Goal: Task Accomplishment & Management: Use online tool/utility

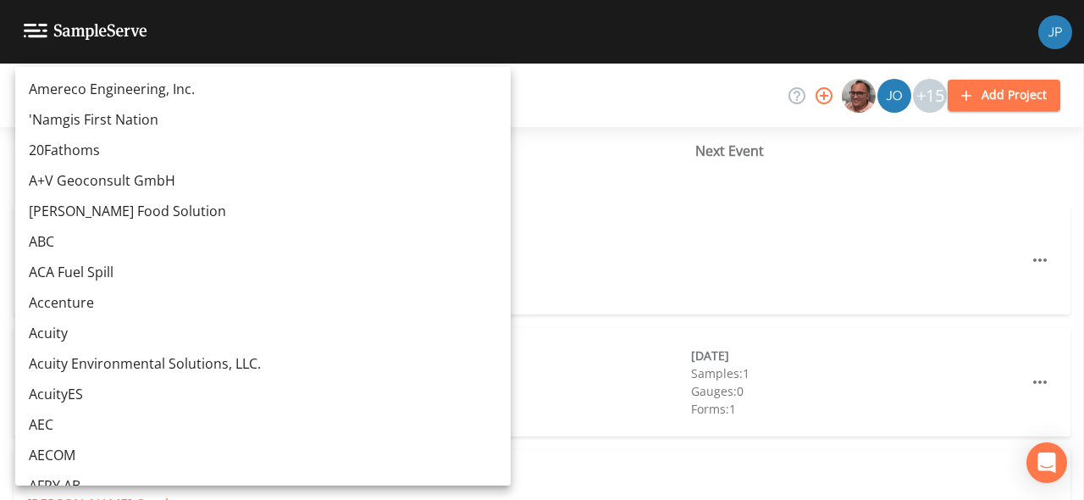
scroll to position [7527, 0]
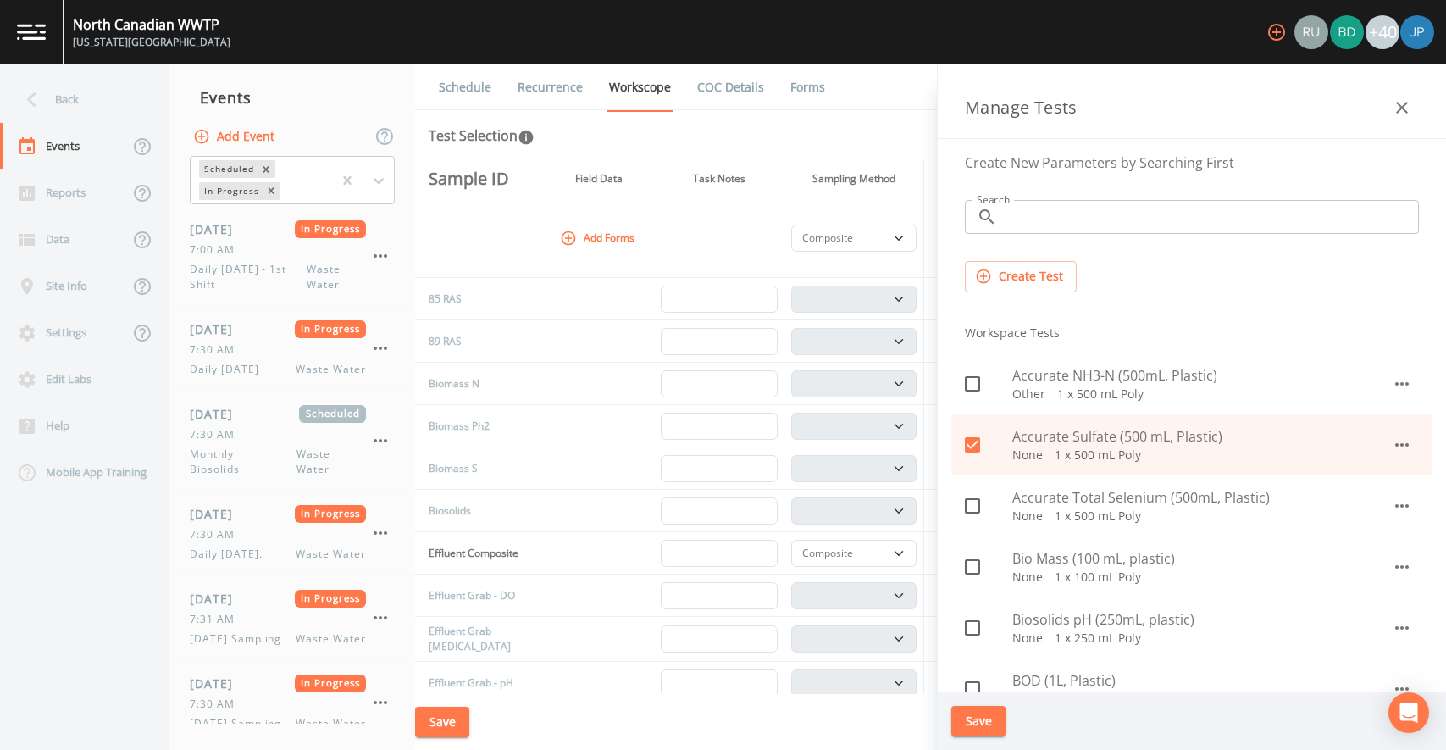
select select "b6a3c313-748b-4795-a028-792ad310bd60"
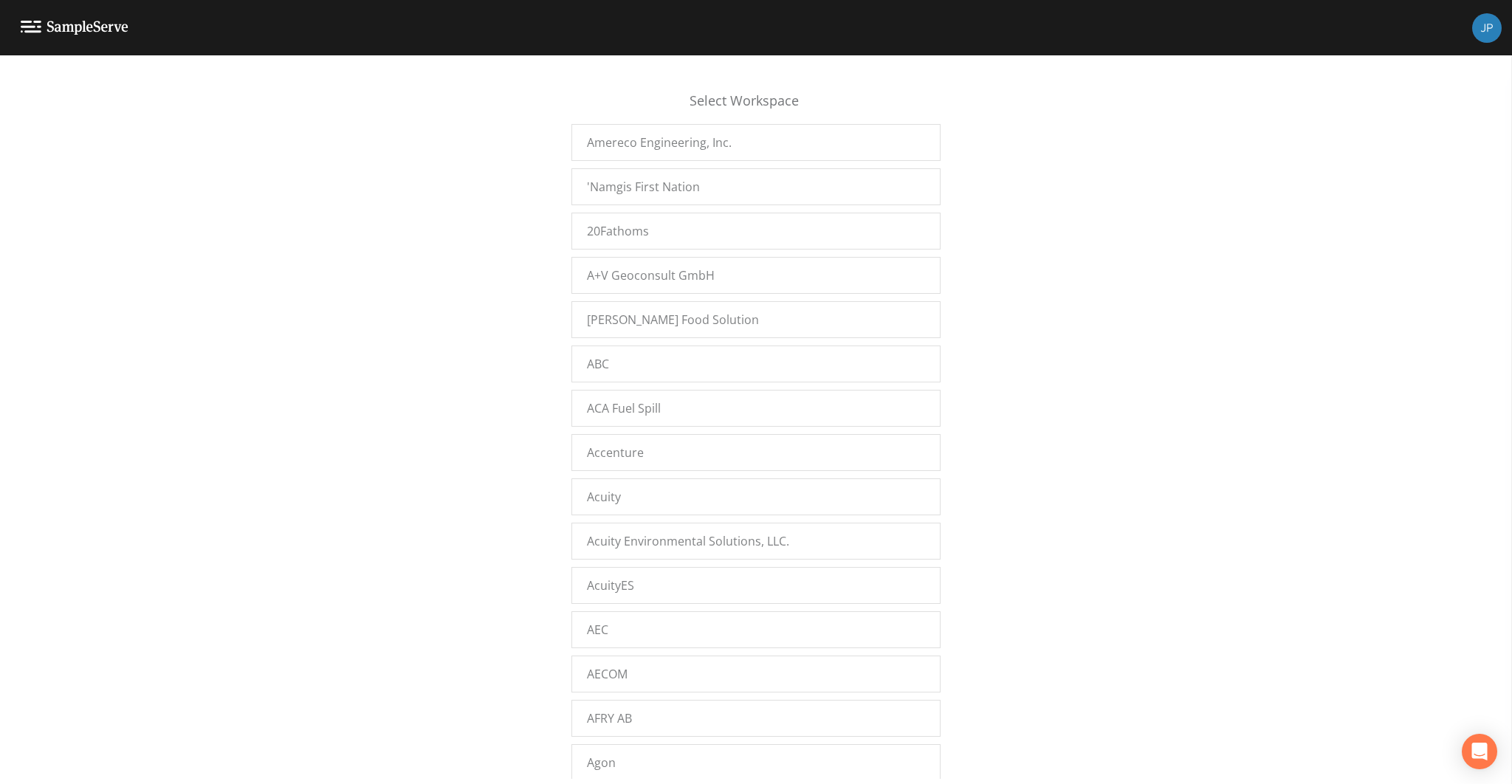
click at [464, 421] on div "Select Workspace Amereco Engineering, Inc. 'Namgis First Nation 20Fathoms A+V G…" at bounding box center [756, 423] width 1512 height 710
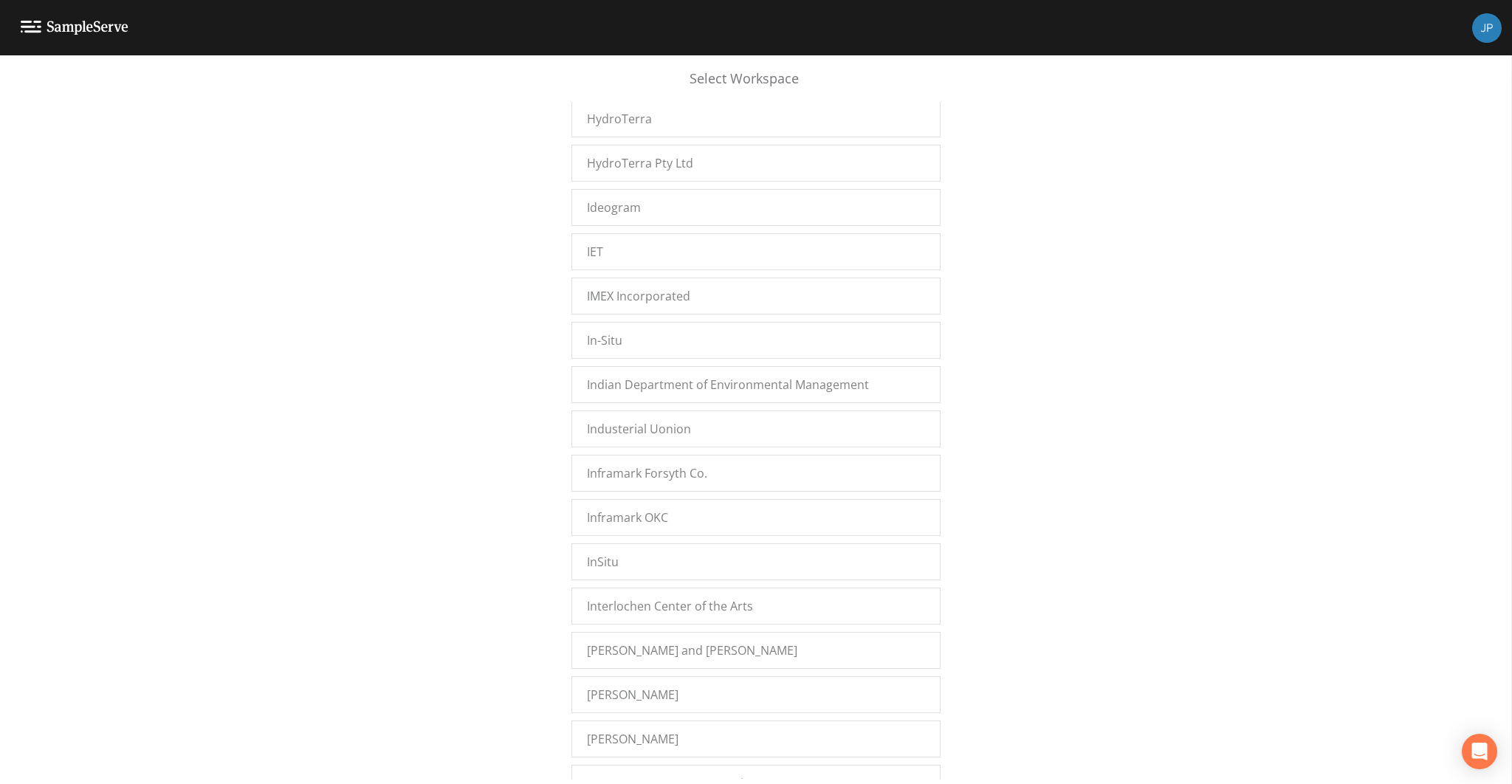
scroll to position [24877, 0]
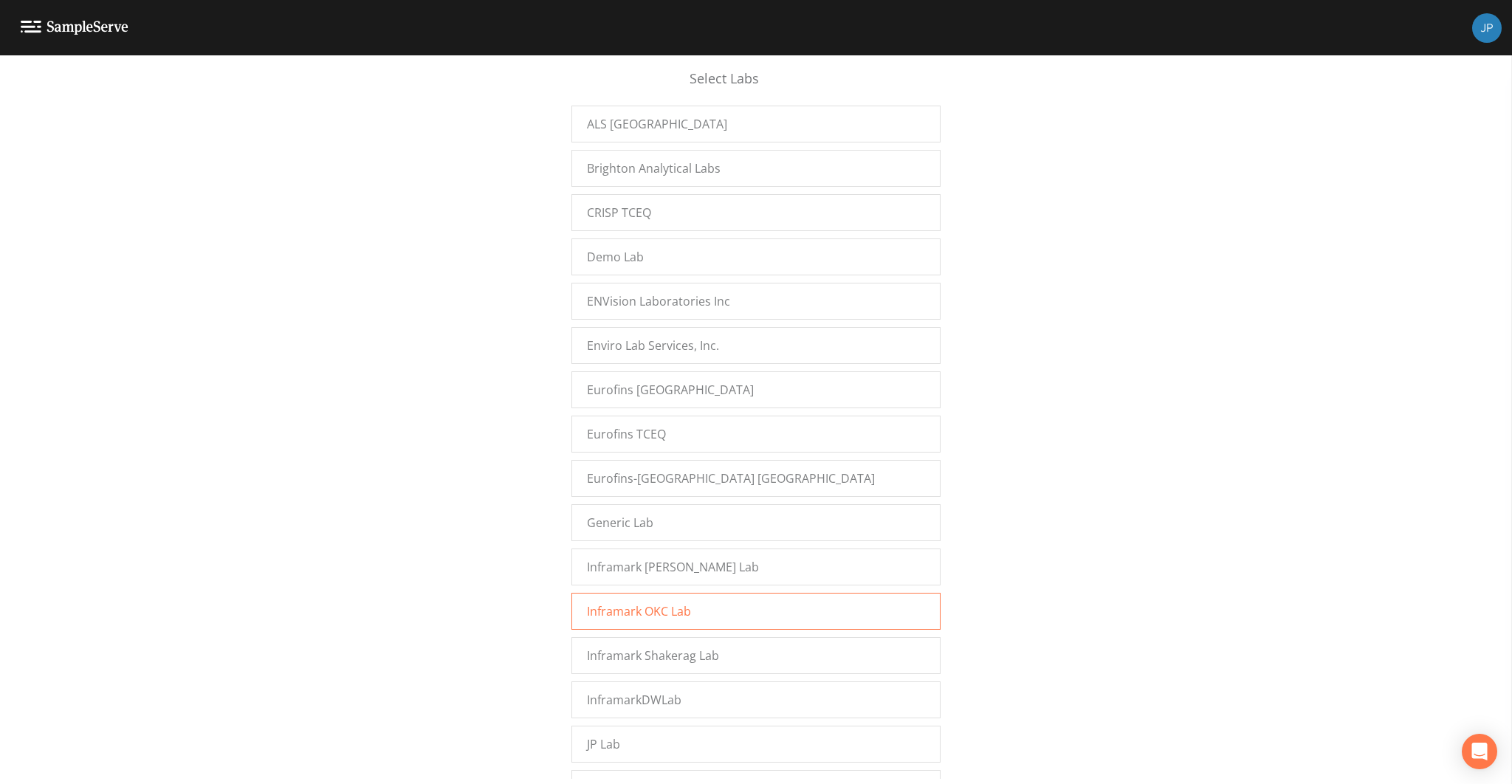
click at [586, 602] on span "Inframark OKC Lab" at bounding box center [638, 611] width 104 height 17
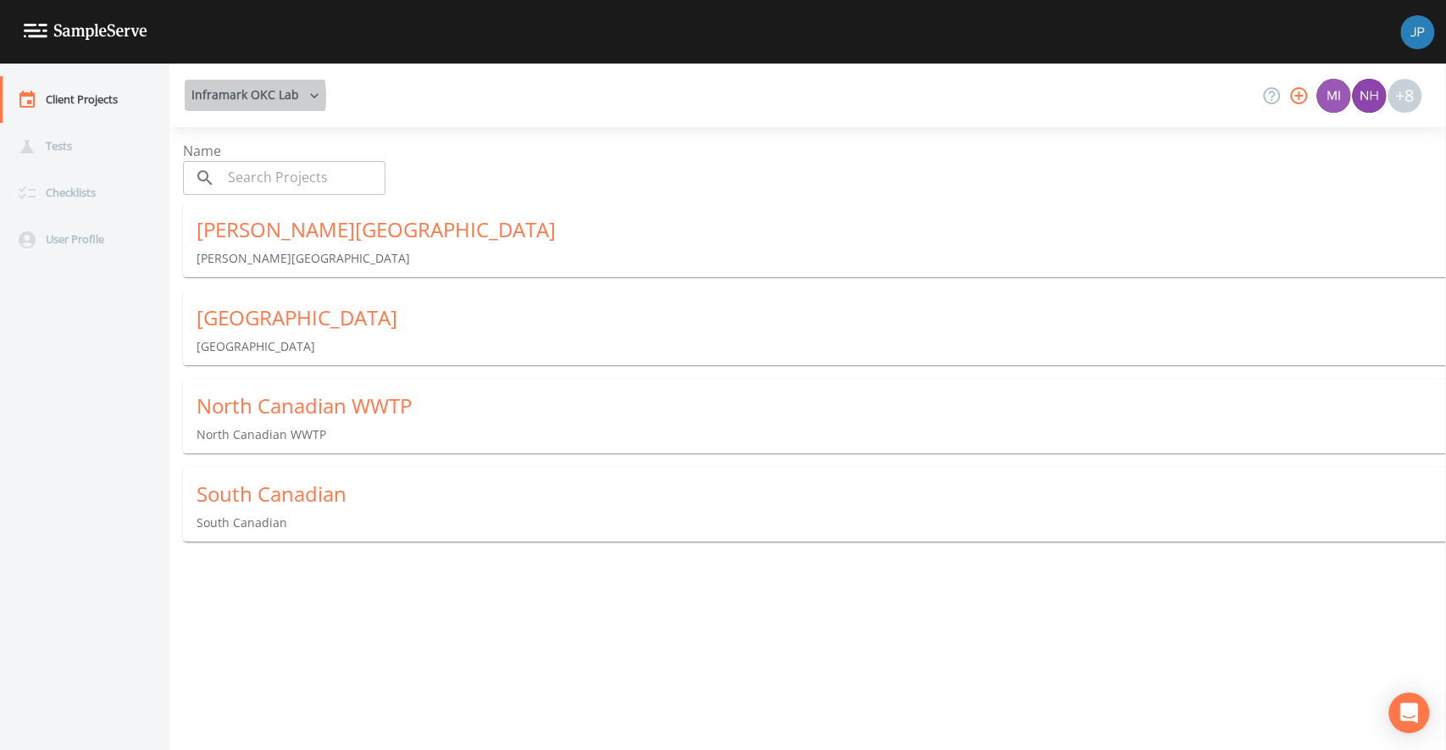
click at [208, 97] on button "Inframark OKC Lab" at bounding box center [255, 95] width 141 height 31
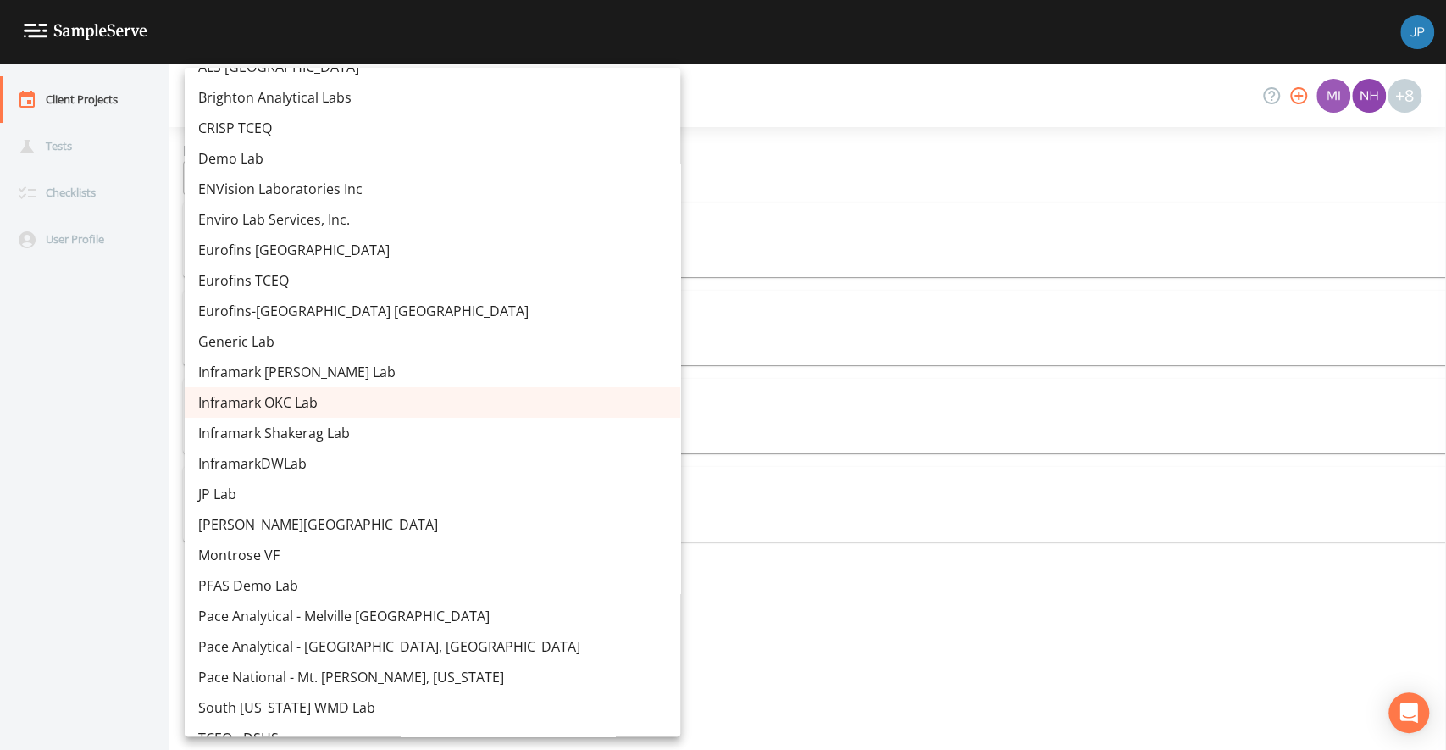
scroll to position [7433, 0]
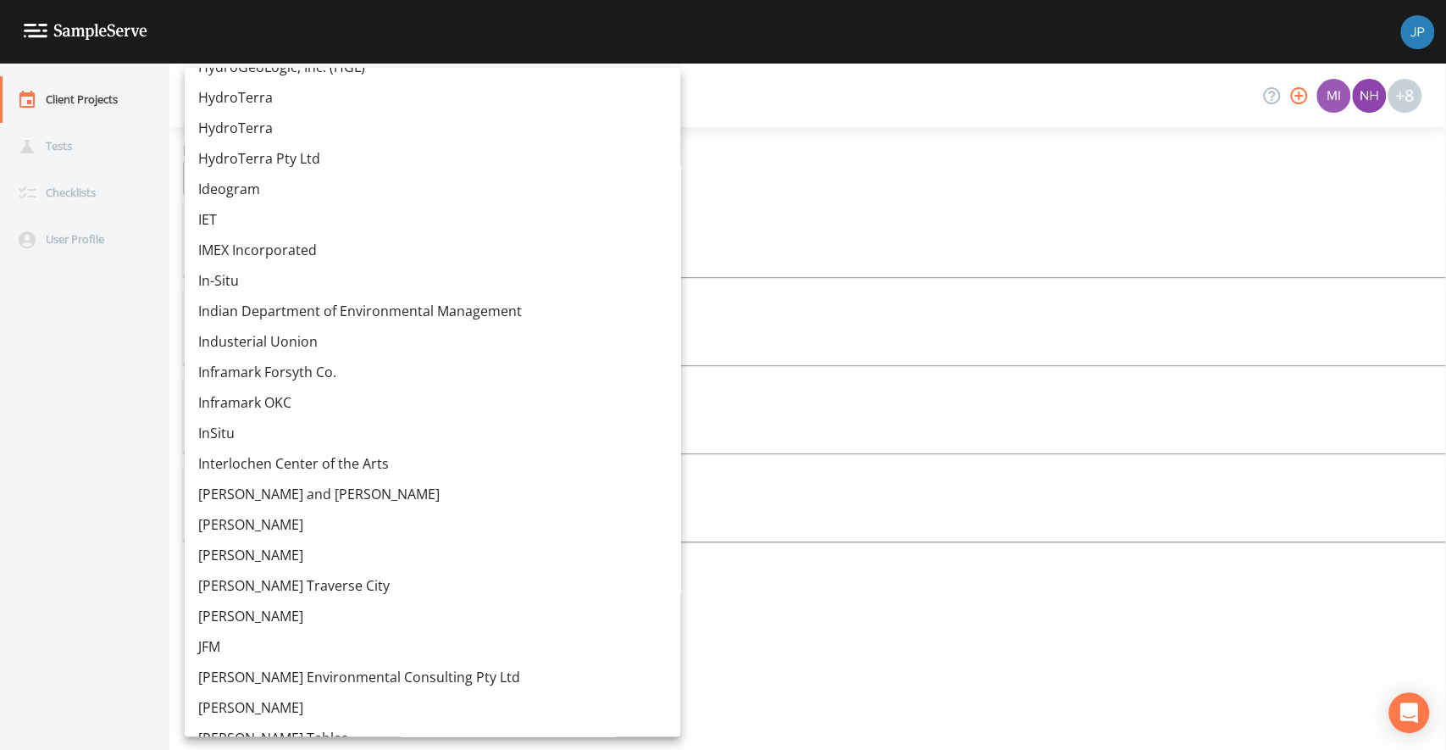
click at [279, 405] on link "Inframark OKC" at bounding box center [433, 402] width 496 height 30
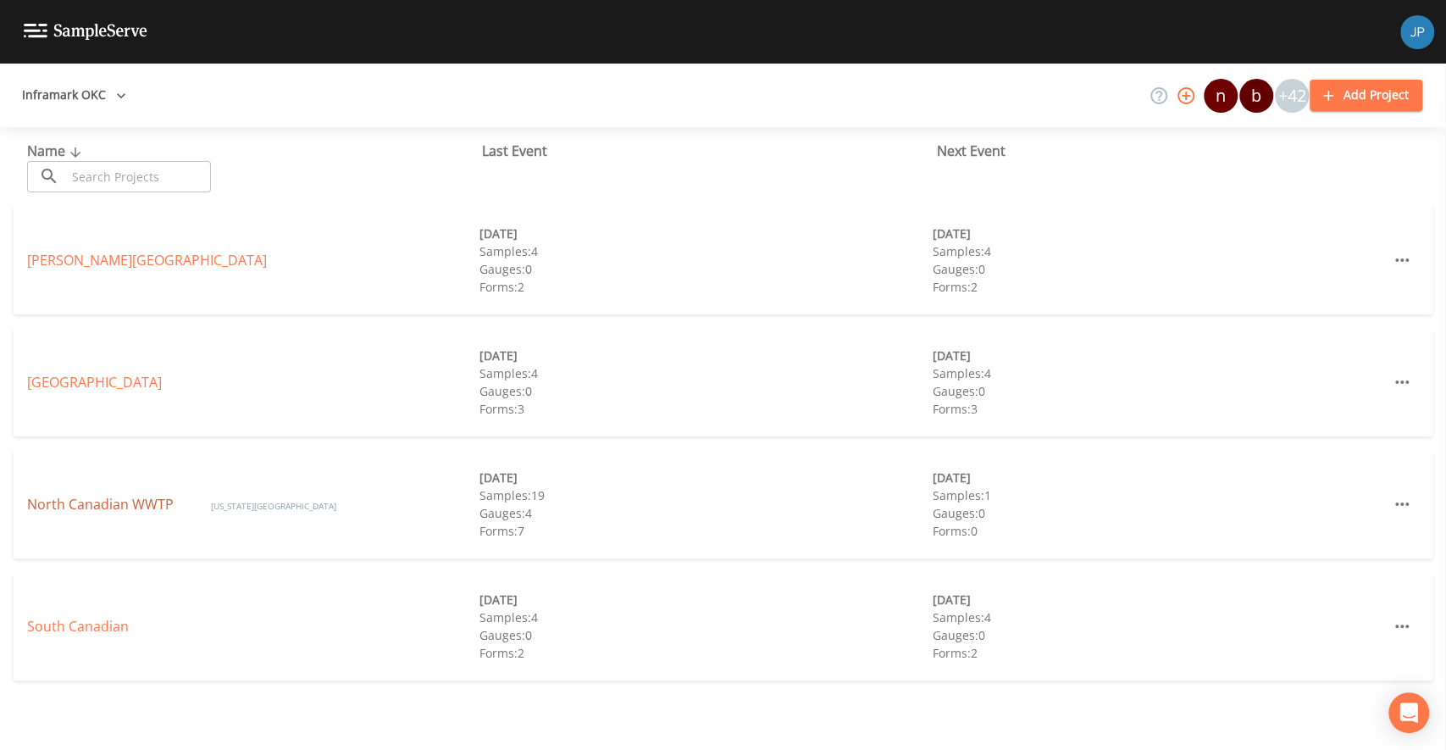
click at [110, 503] on link "North Canadian WWTP" at bounding box center [102, 504] width 150 height 19
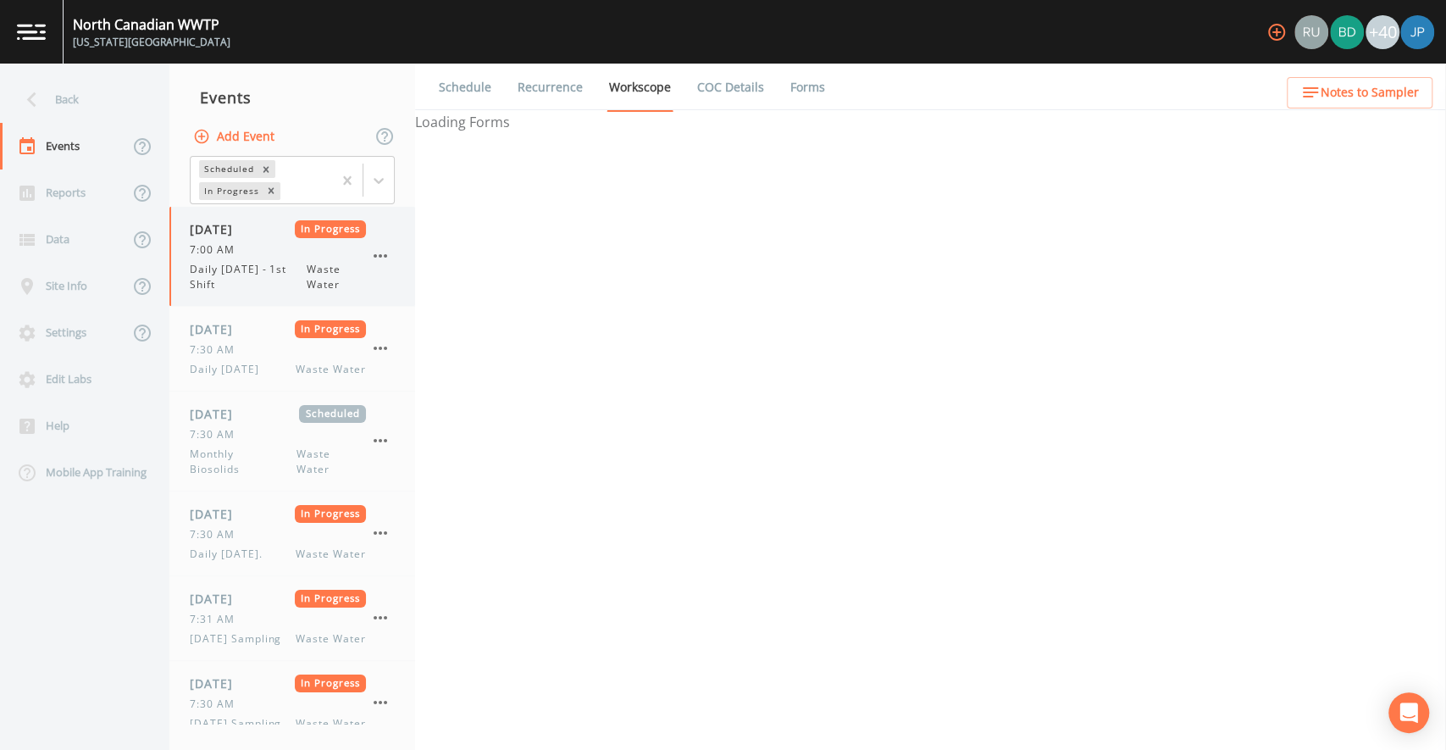
click at [291, 263] on span "Daily [DATE] - 1st Shift" at bounding box center [248, 277] width 117 height 30
select select "092b3f94-5697-4c94-9891-da161916fdbb"
select select "b6a3c313-748b-4795-a028-792ad310bd60"
select select "092b3f94-5697-4c94-9891-da161916fdbb"
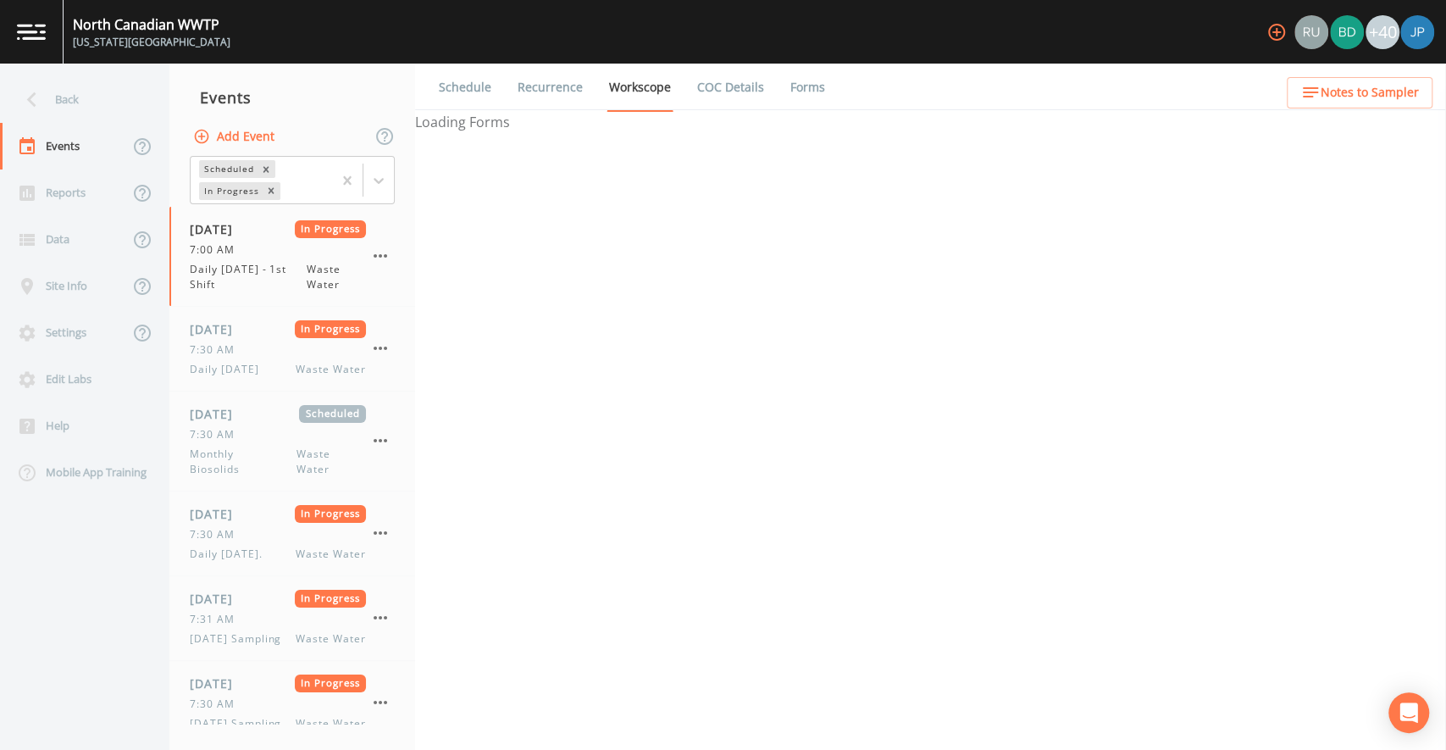
select select "b6a3c313-748b-4795-a028-792ad310bd60"
select select "092b3f94-5697-4c94-9891-da161916fdbb"
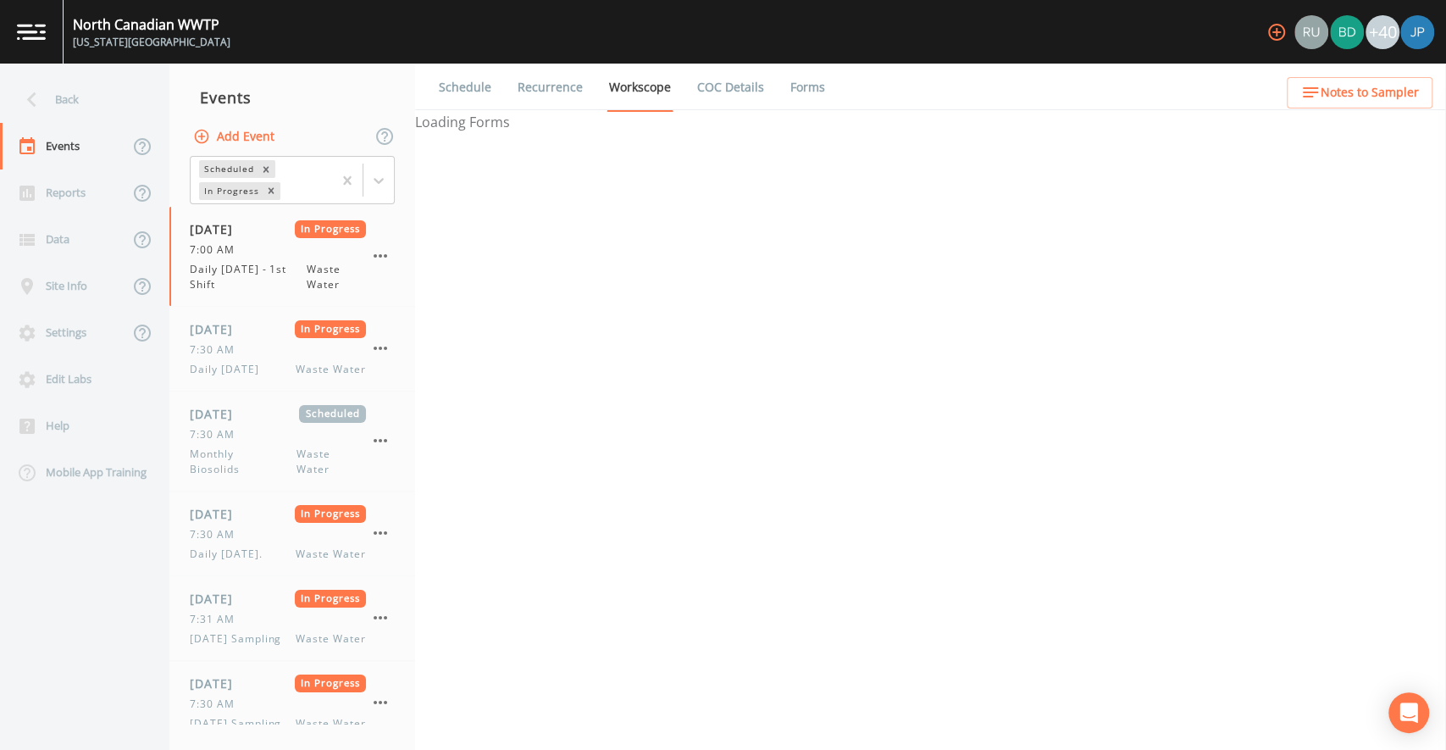
select select "092b3f94-5697-4c94-9891-da161916fdbb"
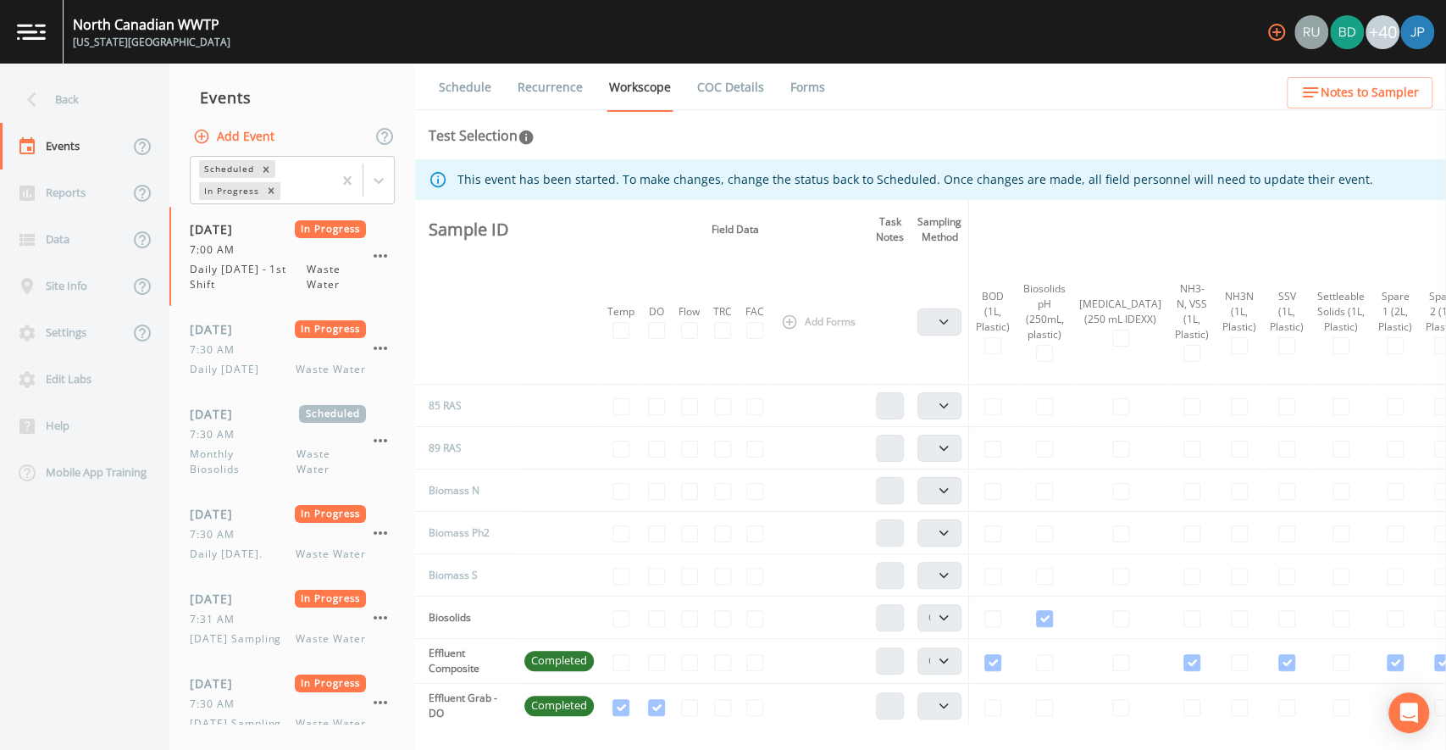
click at [816, 88] on link "Forms" at bounding box center [808, 87] width 40 height 47
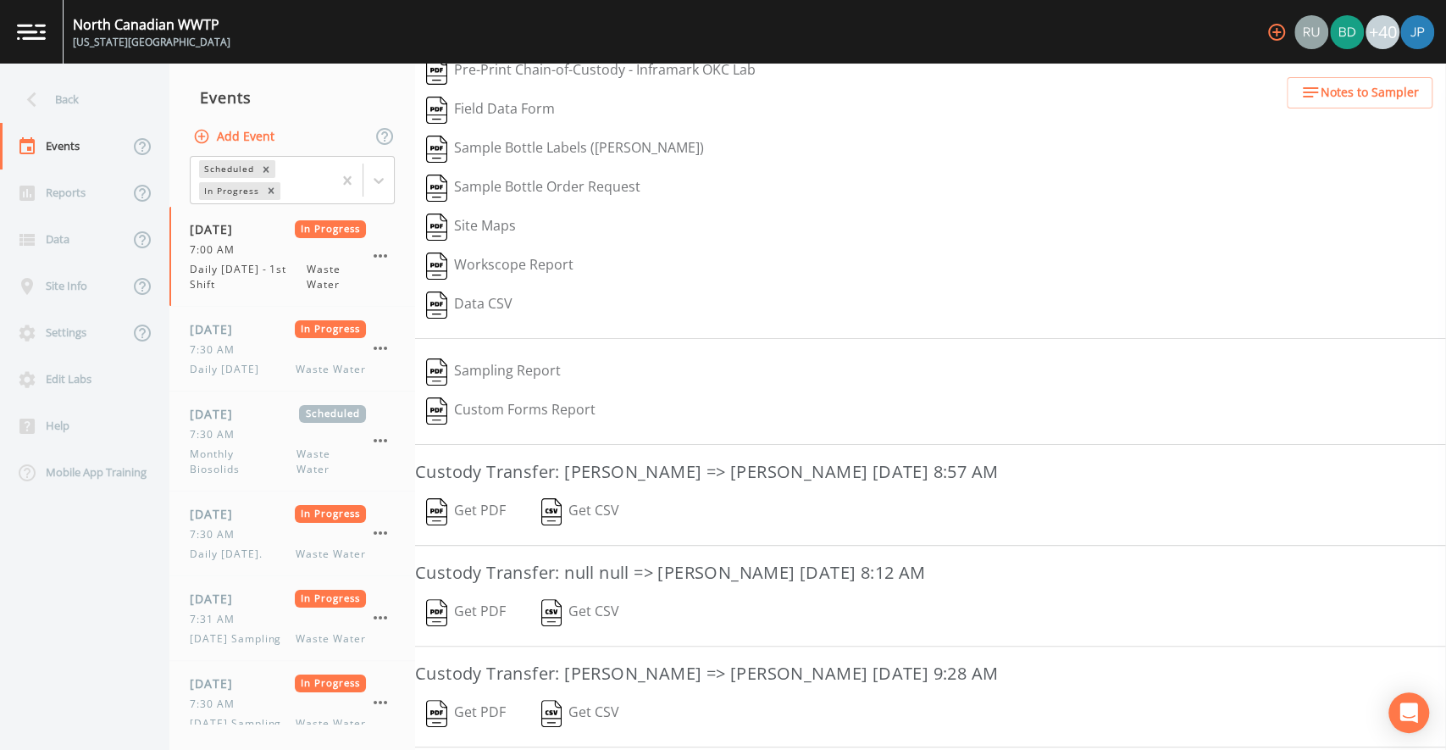
scroll to position [135, 0]
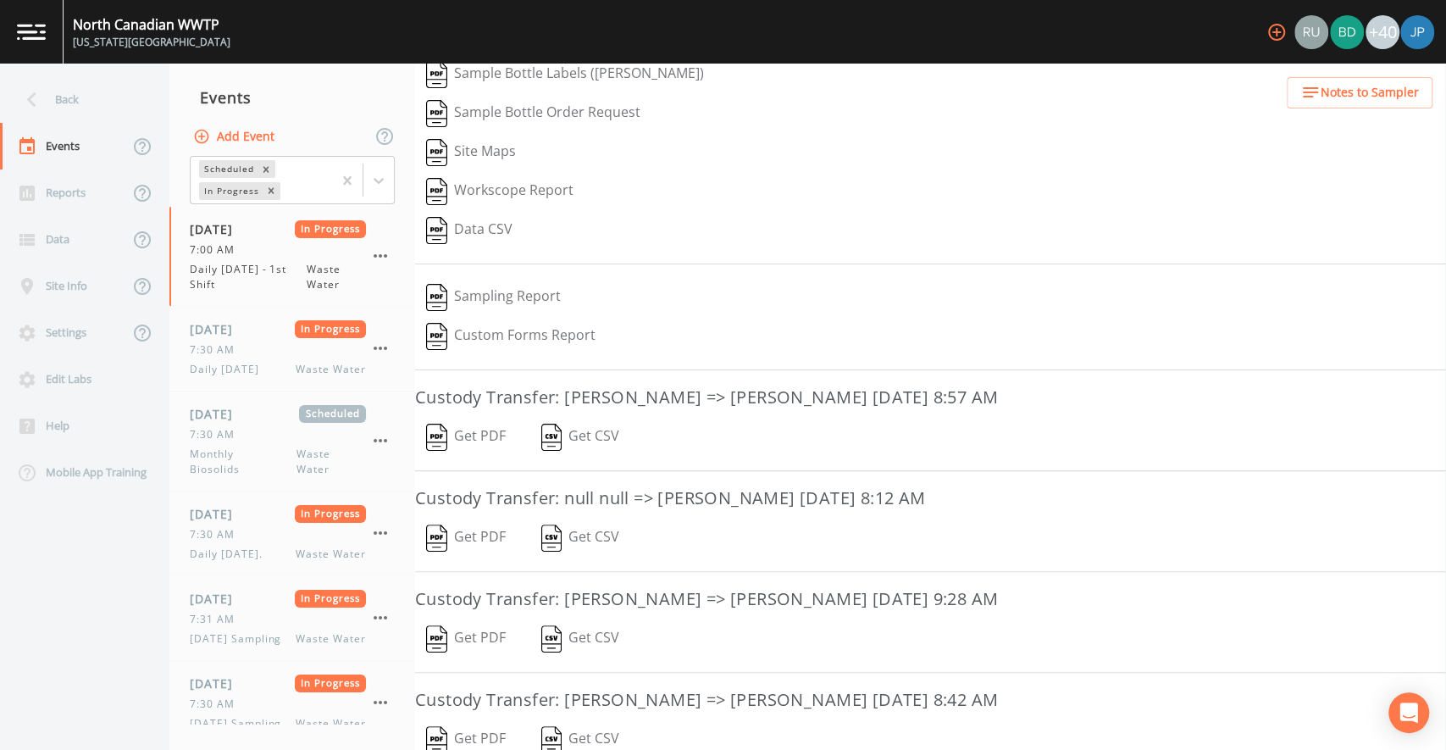
click at [488, 427] on button "Get PDF" at bounding box center [466, 437] width 102 height 39
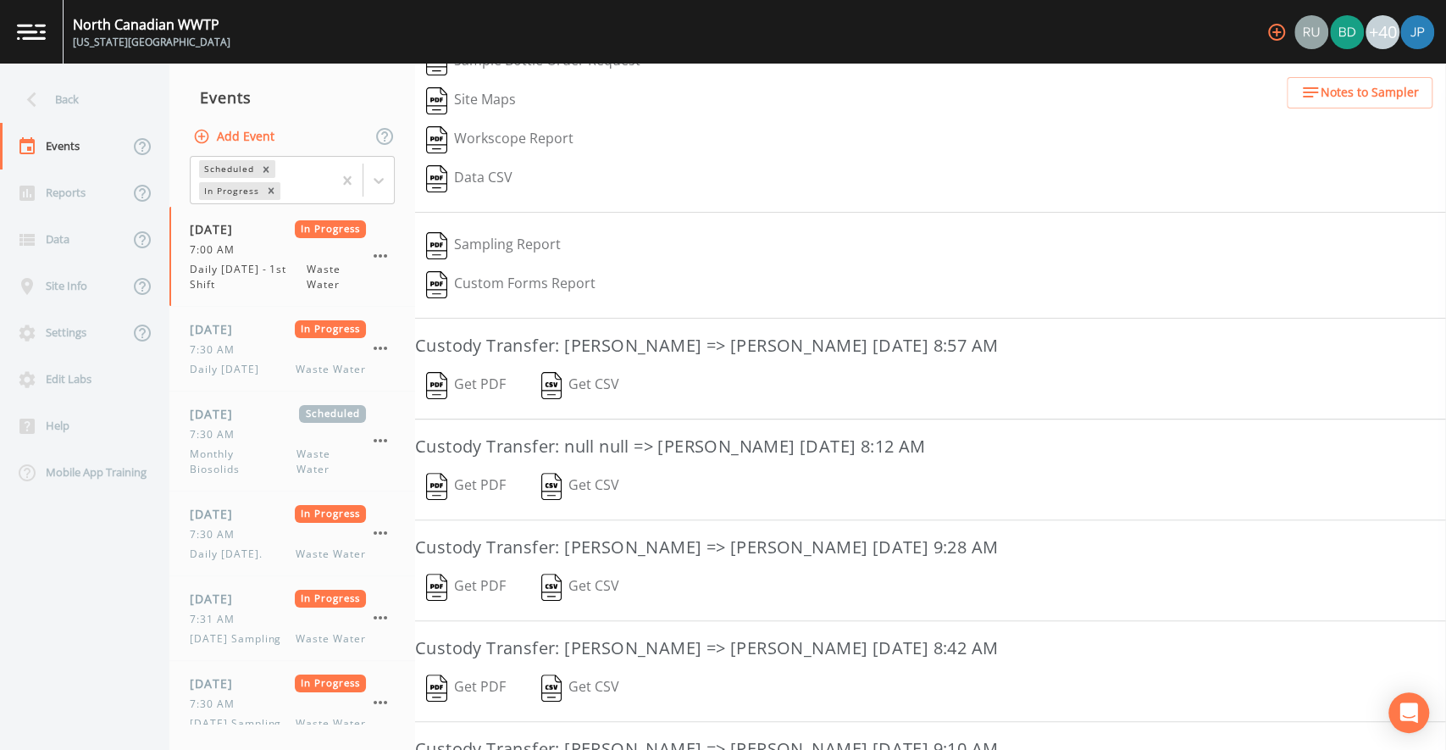
scroll to position [193, 0]
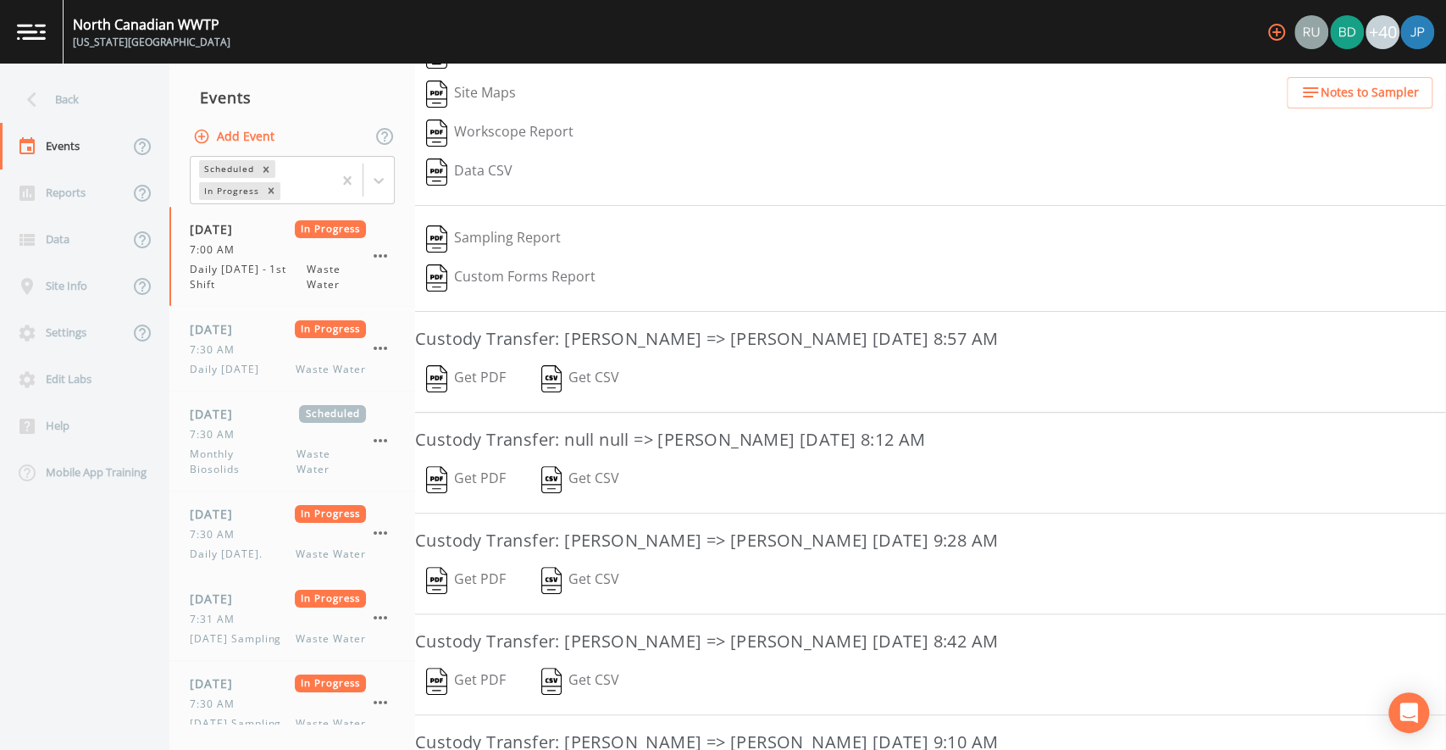
click at [459, 568] on button "Get PDF" at bounding box center [466, 580] width 102 height 39
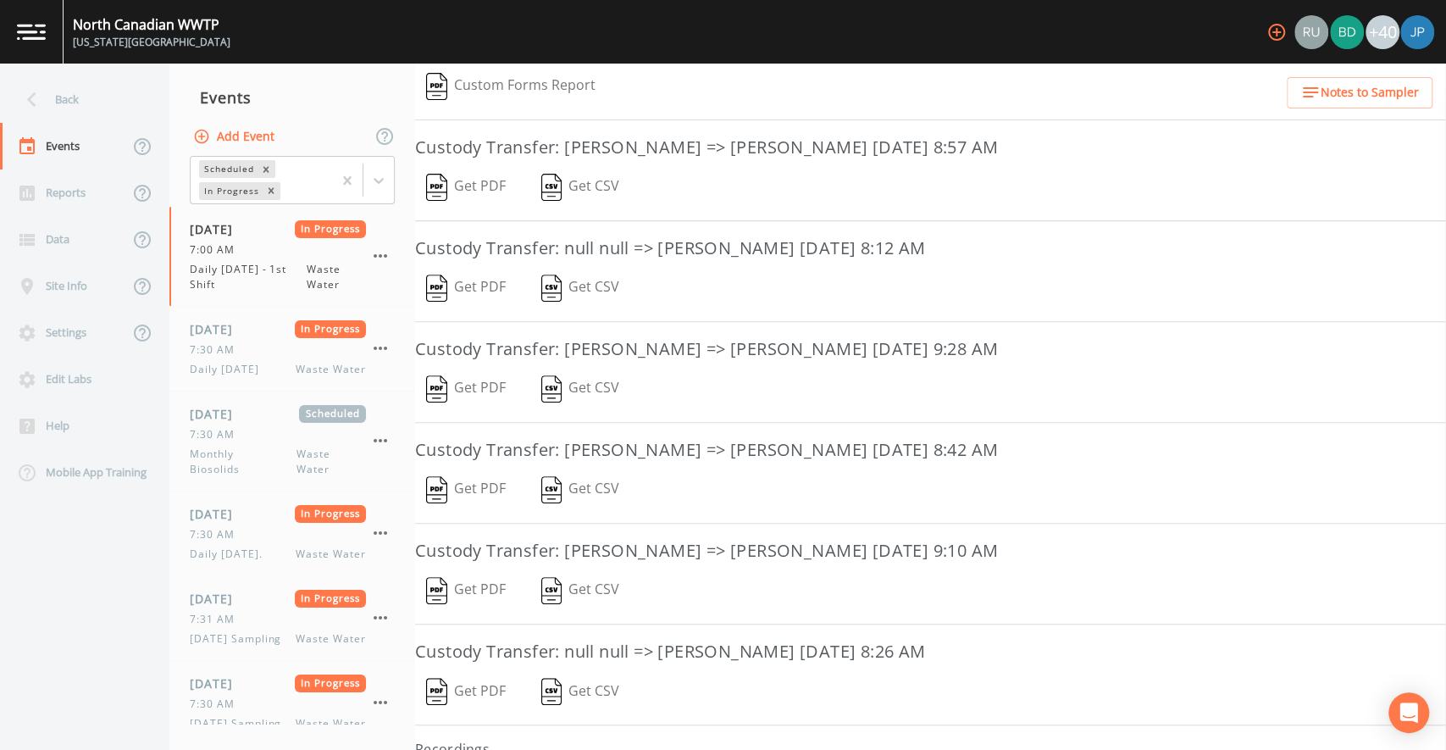
click at [454, 590] on button "Get PDF" at bounding box center [466, 590] width 102 height 39
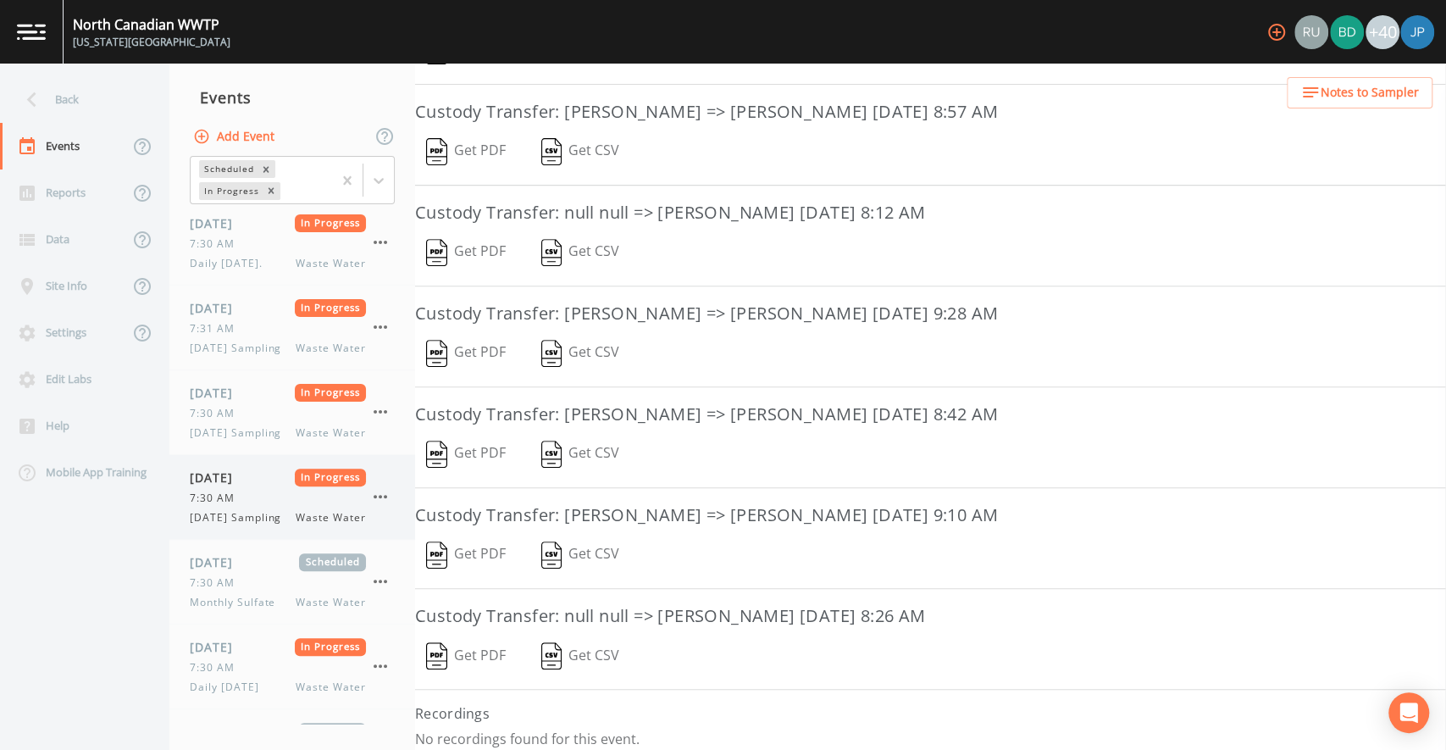
scroll to position [319, 0]
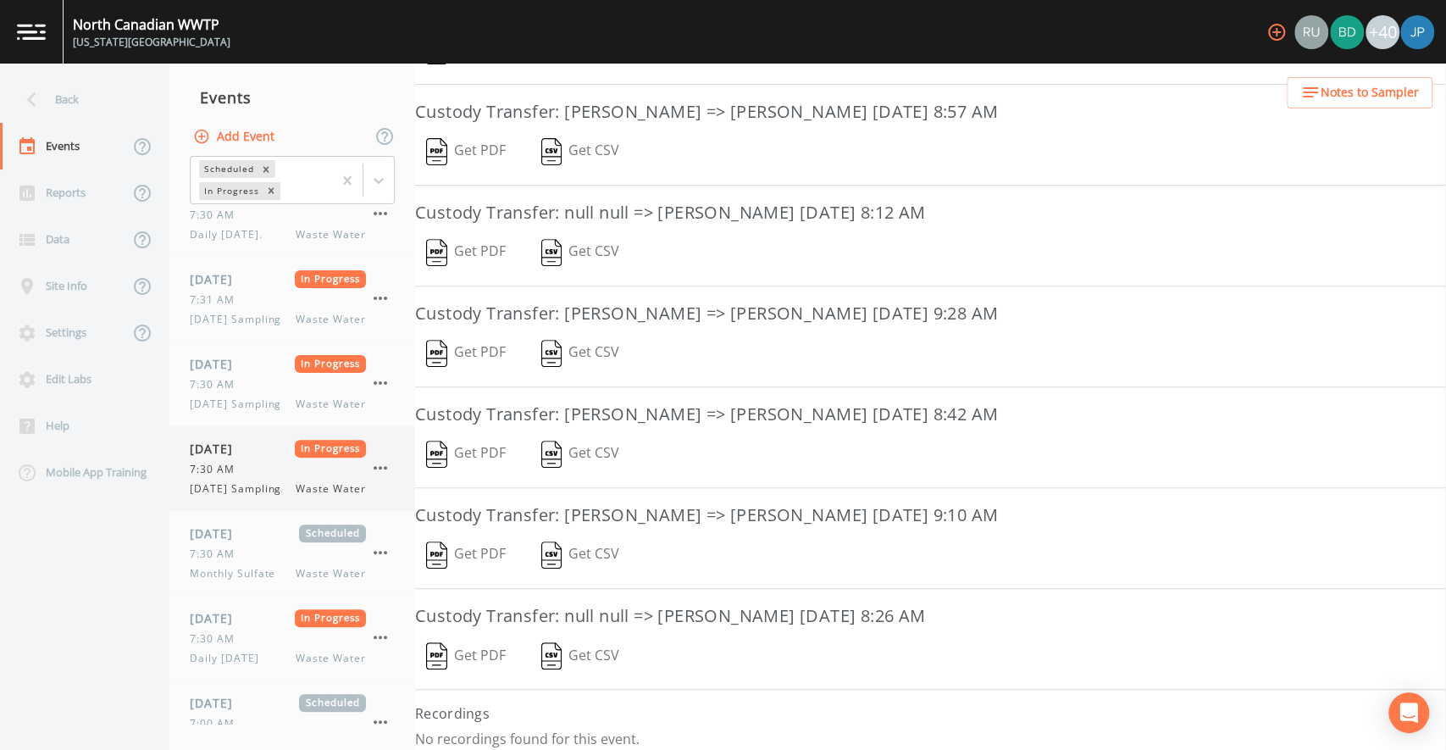
click at [253, 494] on span "Tuesday Sampling" at bounding box center [241, 488] width 102 height 15
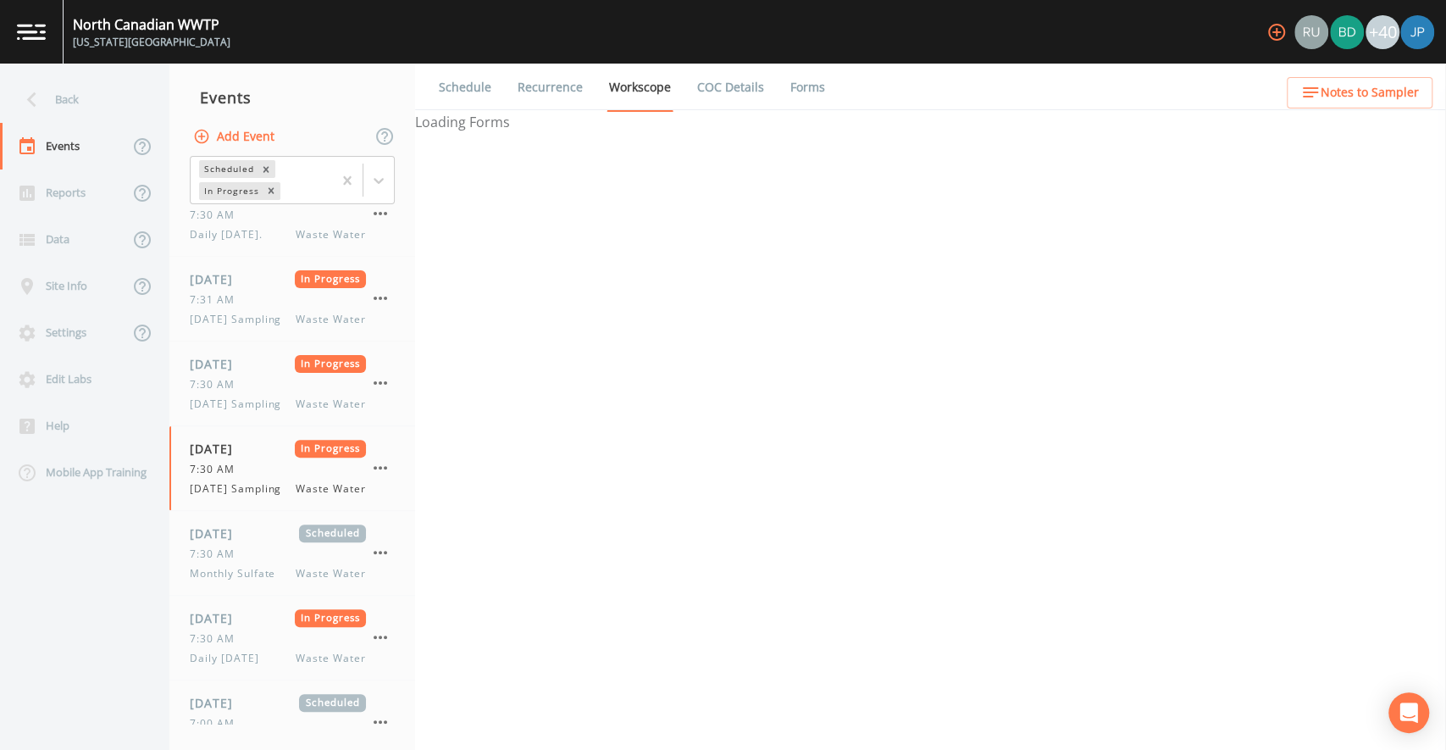
select select "092b3f94-5697-4c94-9891-da161916fdbb"
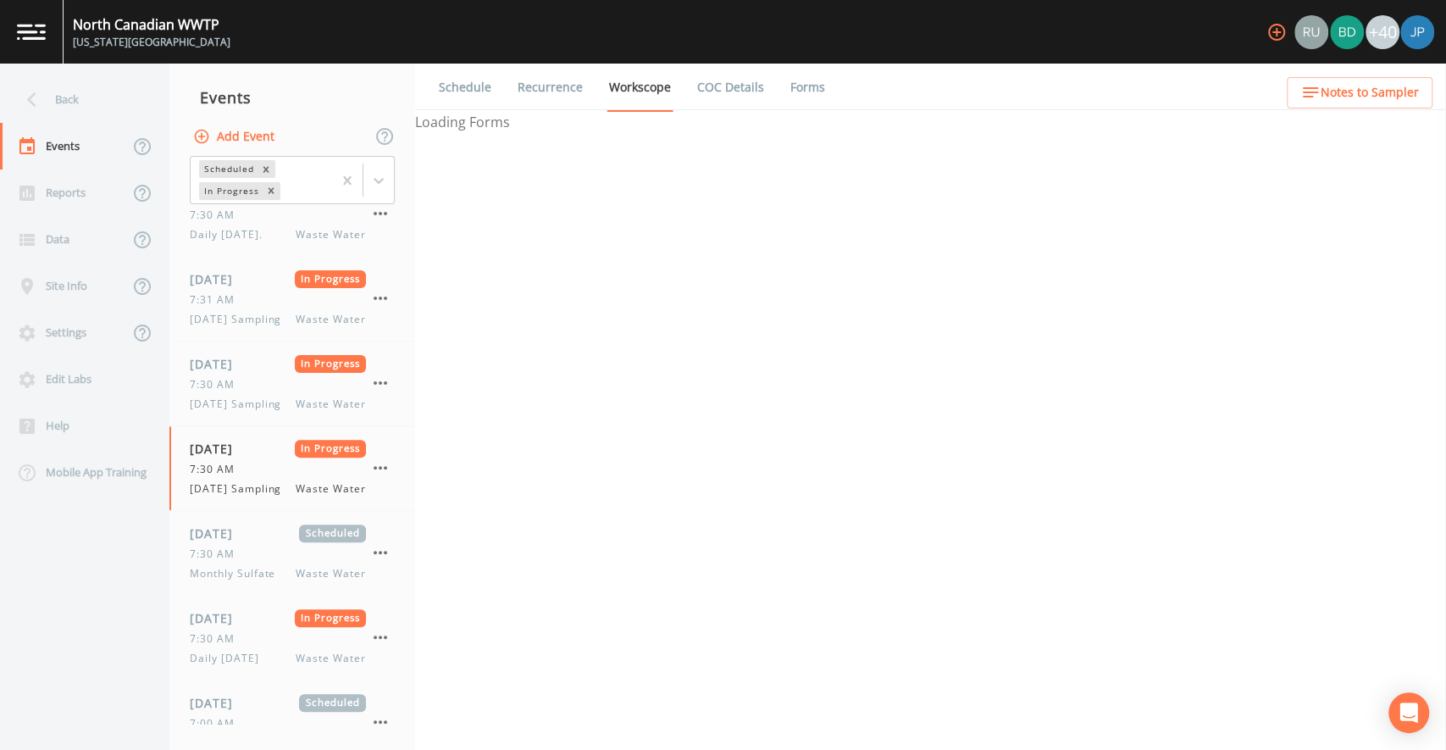
select select "b6a3c313-748b-4795-a028-792ad310bd60"
select select "092b3f94-5697-4c94-9891-da161916fdbb"
select select "b6a3c313-748b-4795-a028-792ad310bd60"
select select "092b3f94-5697-4c94-9891-da161916fdbb"
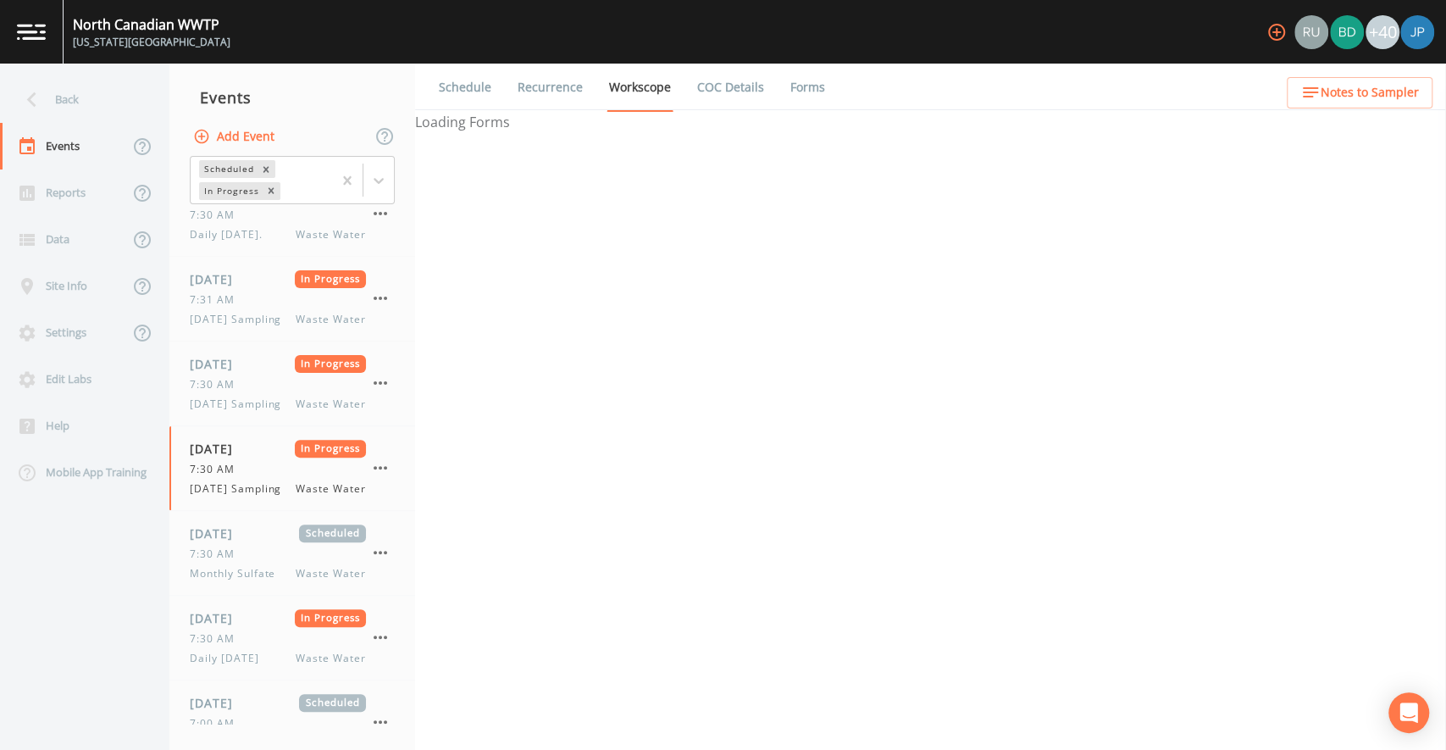
select select "092b3f94-5697-4c94-9891-da161916fdbb"
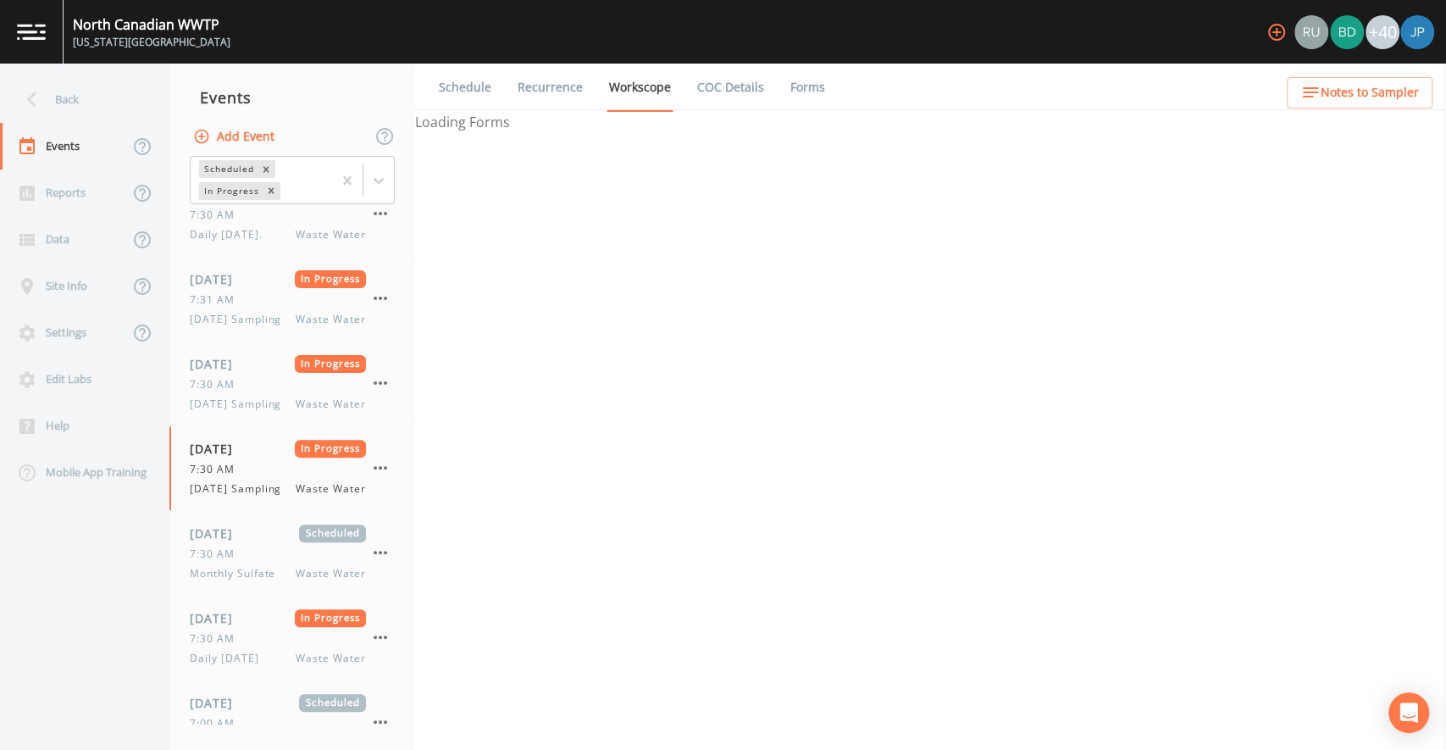
select select "092b3f94-5697-4c94-9891-da161916fdbb"
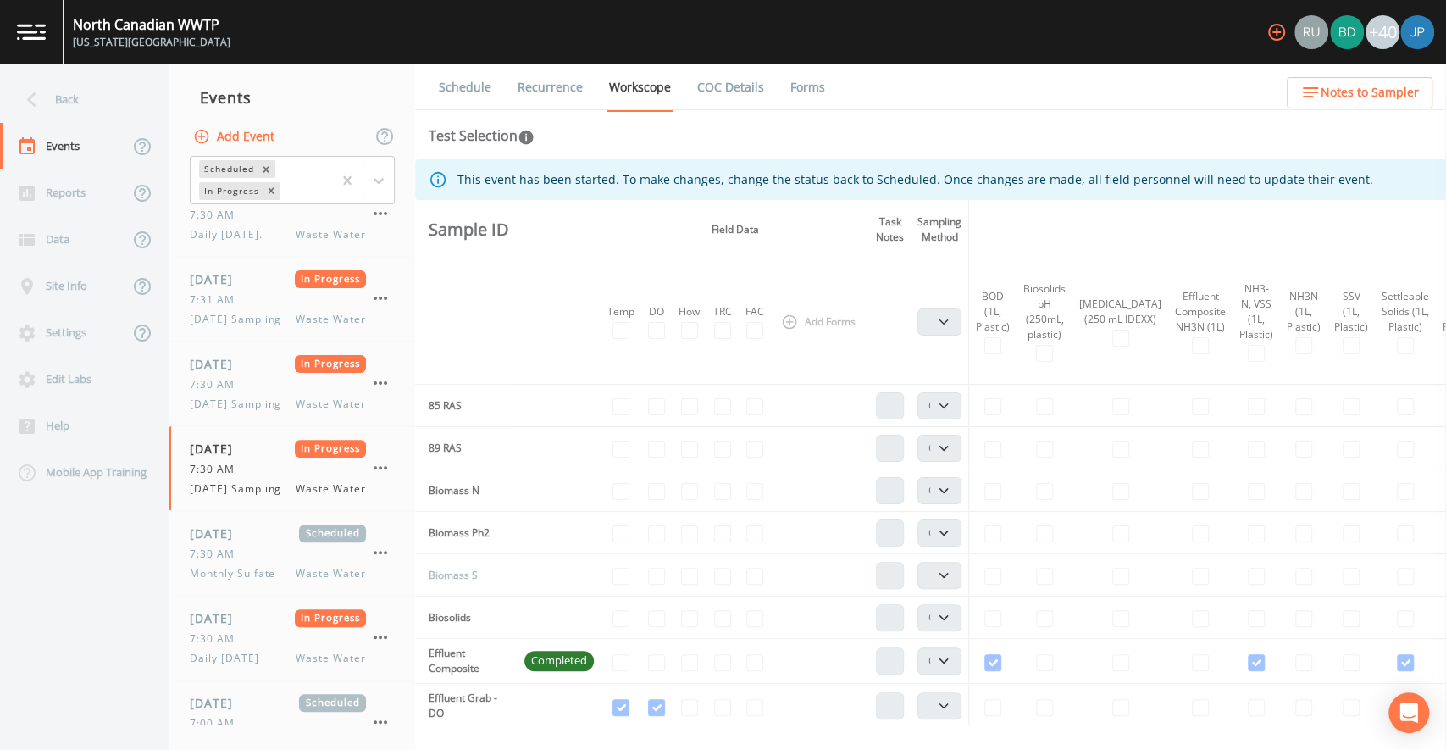
click at [804, 92] on link "Forms" at bounding box center [808, 87] width 40 height 47
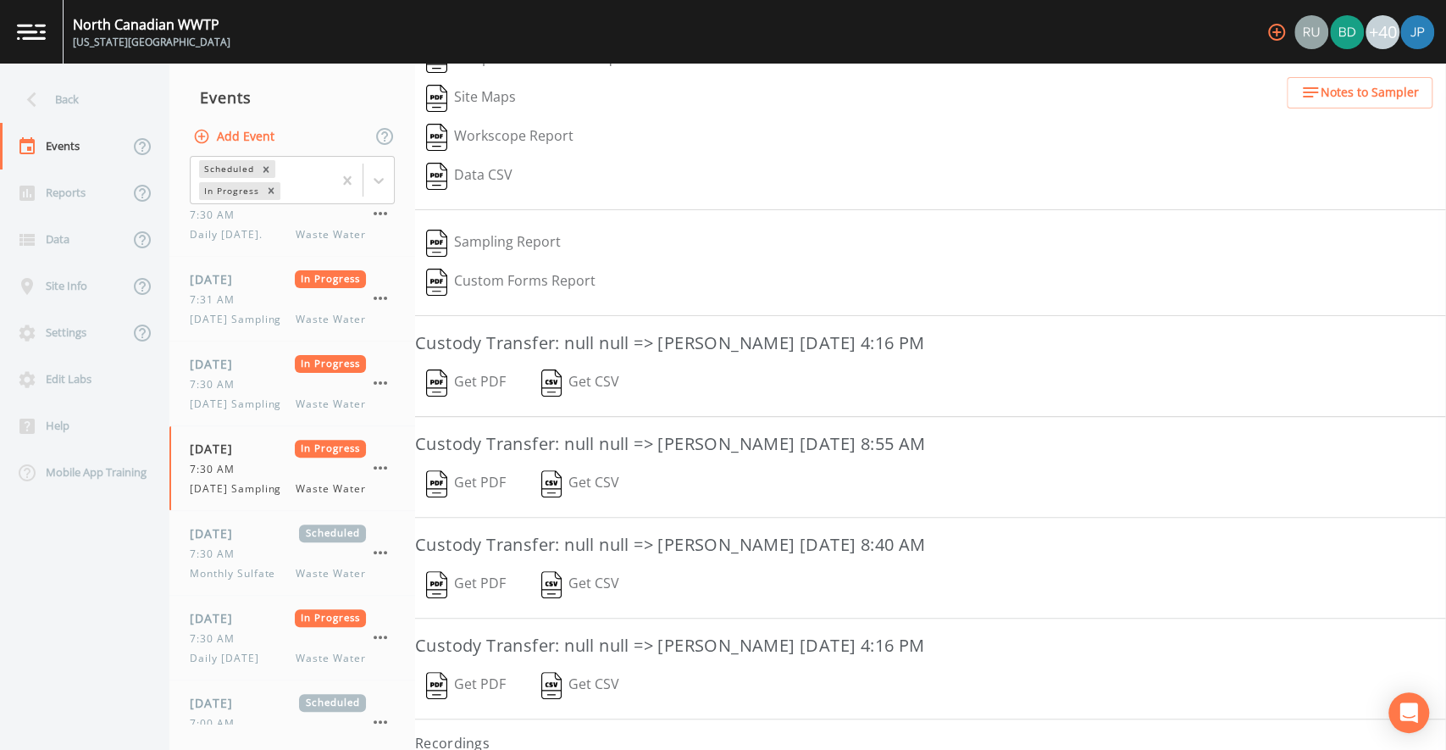
scroll to position [220, 0]
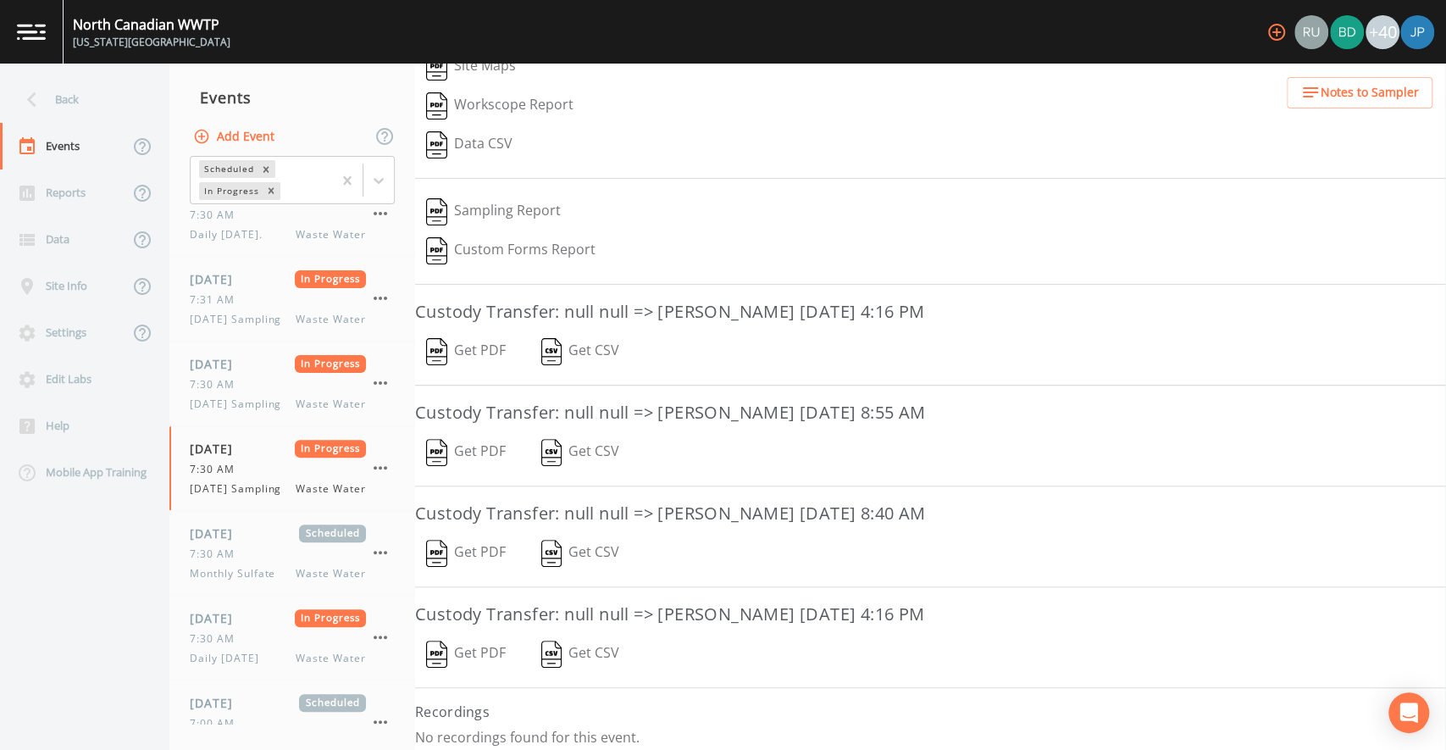
click at [447, 551] on img "button" at bounding box center [436, 553] width 21 height 27
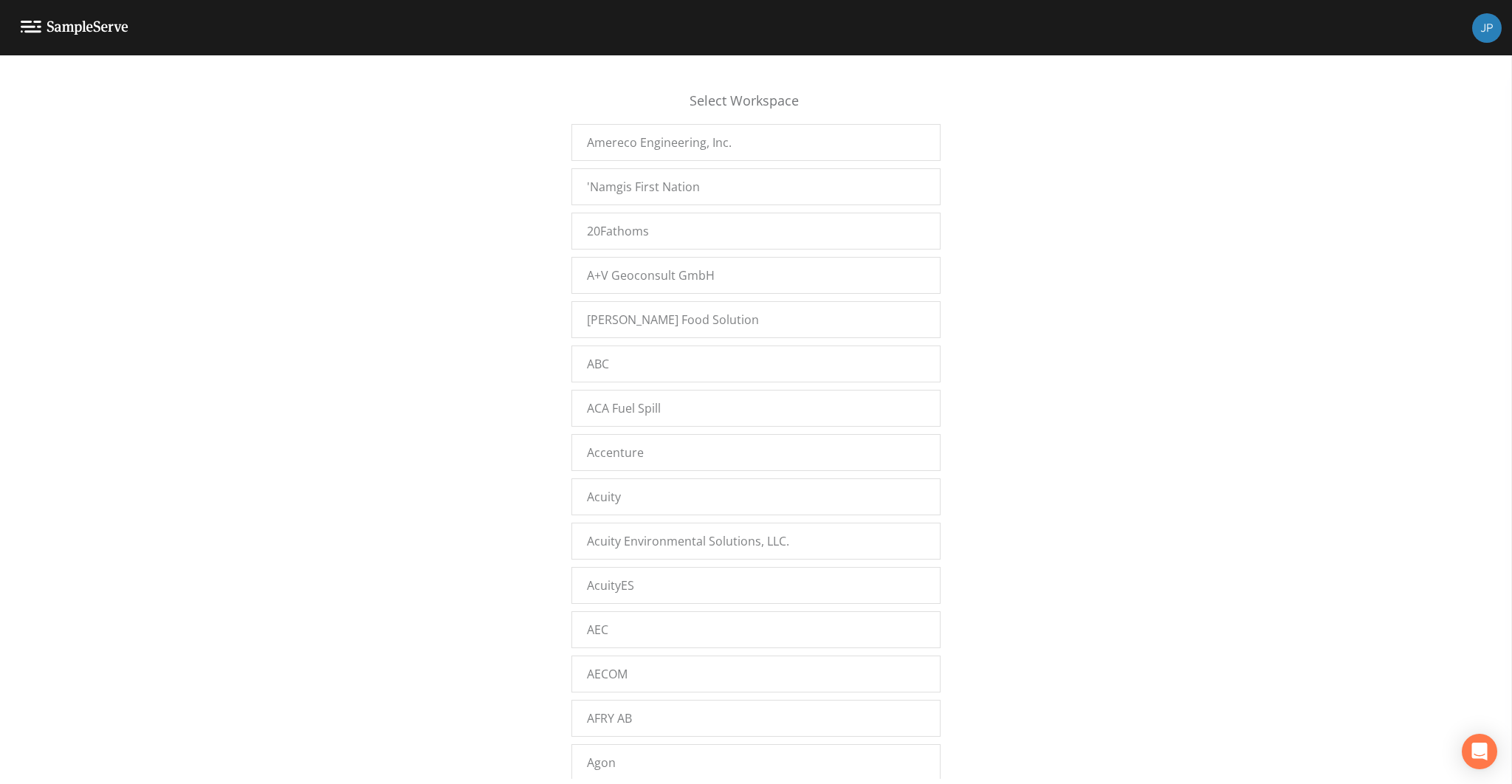
click at [410, 293] on div "Select Workspace Amereco Engineering, Inc. 'Namgis First Nation 20Fathoms A+V G…" at bounding box center [756, 423] width 1512 height 710
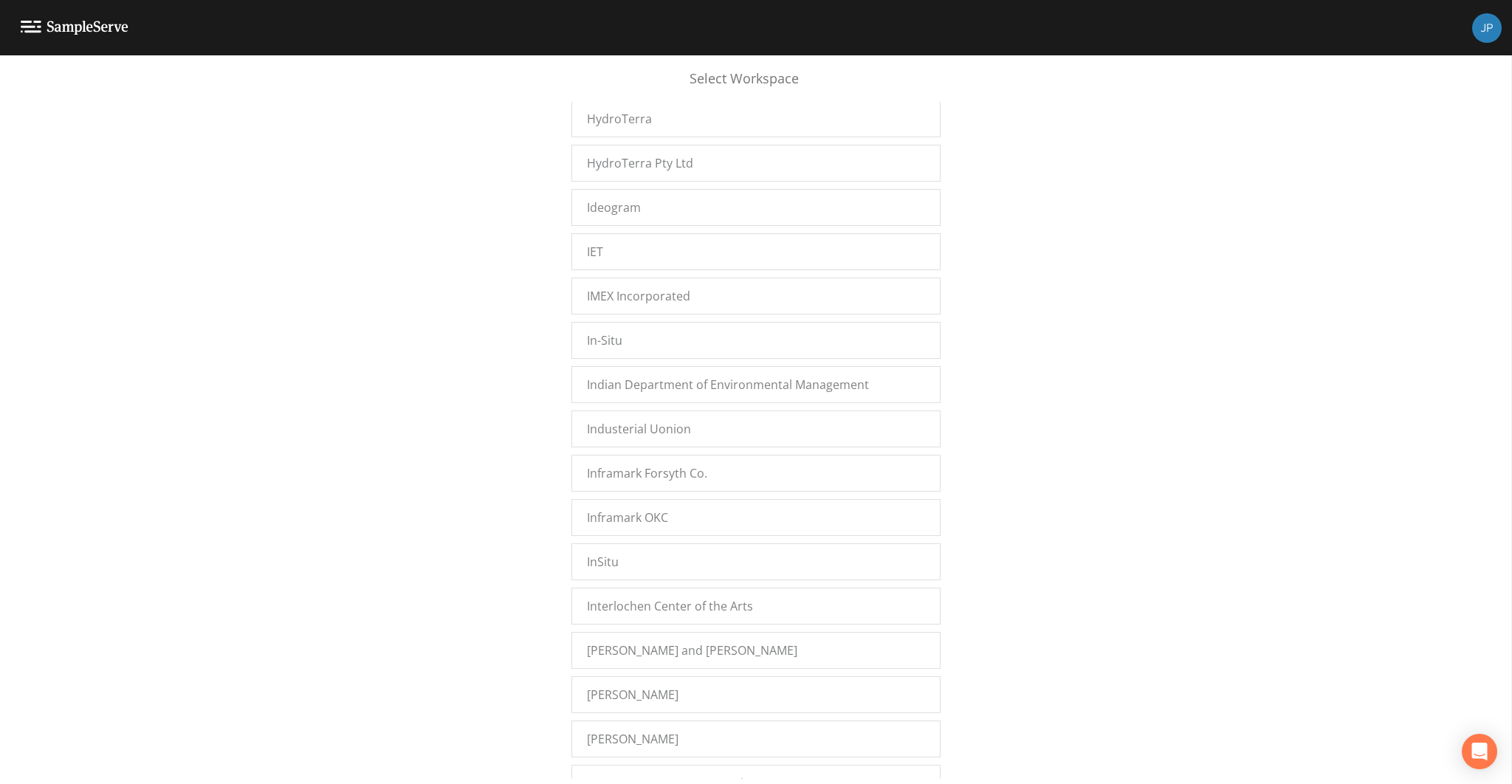
scroll to position [24877, 0]
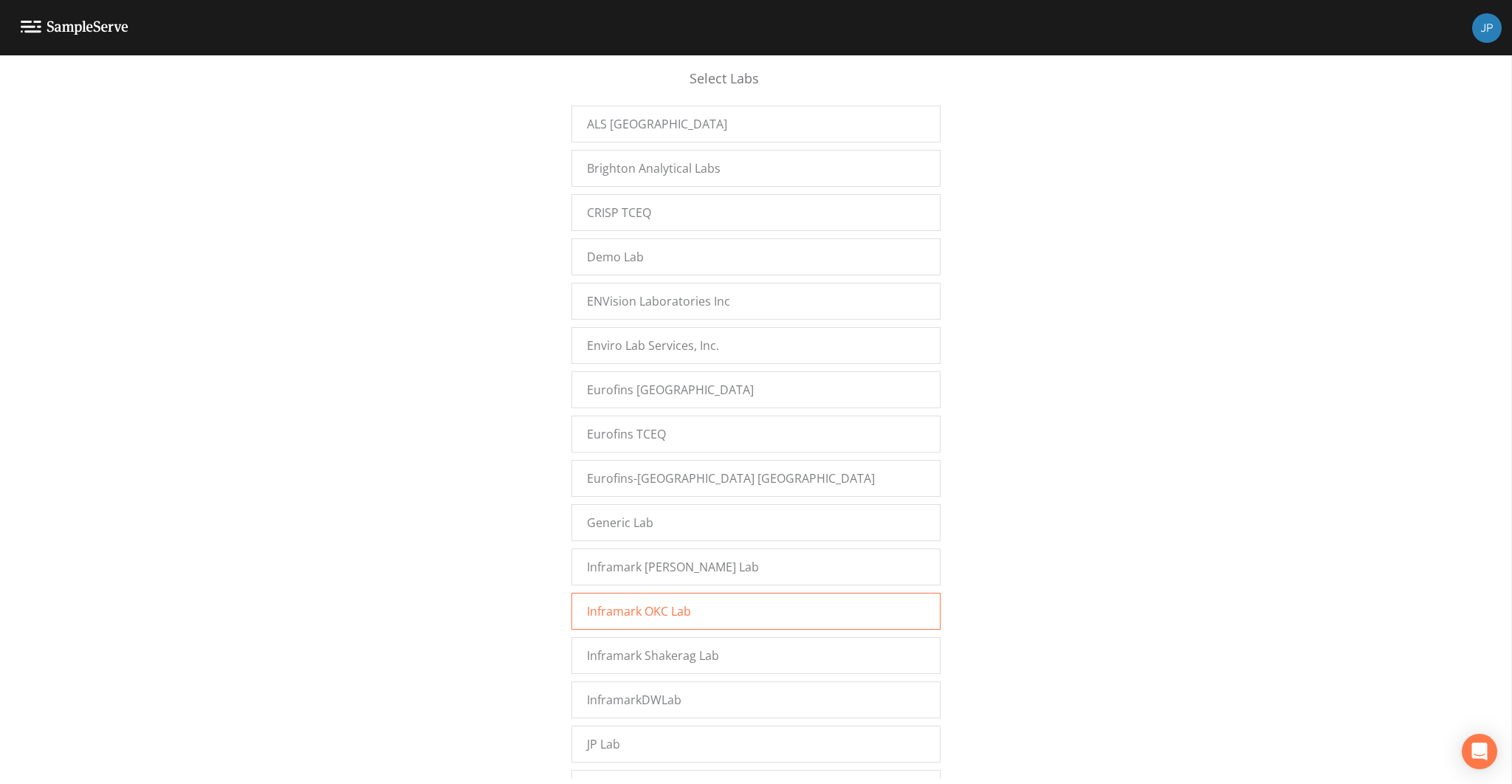
click at [667, 602] on span "Inframark OKC Lab" at bounding box center [638, 611] width 104 height 17
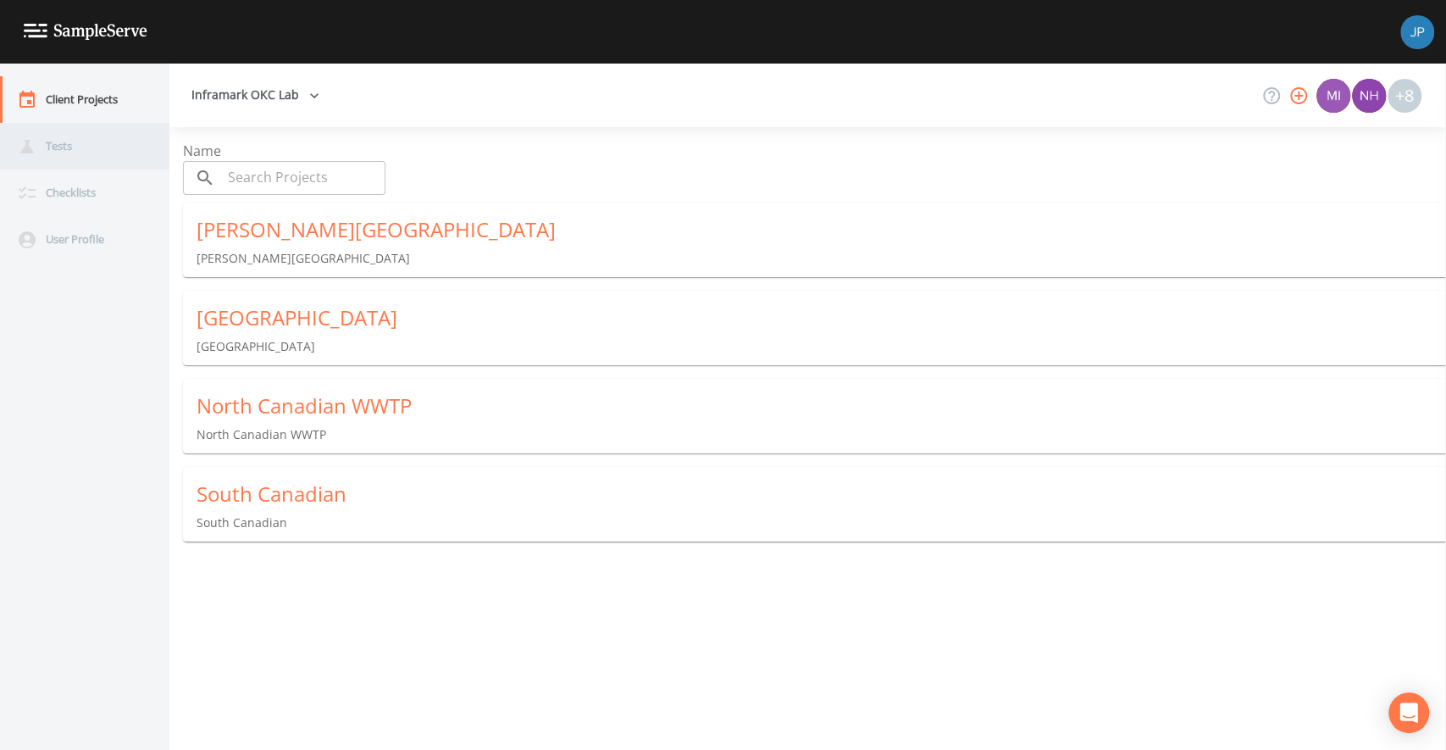
click at [92, 152] on div "Tests" at bounding box center [76, 146] width 152 height 47
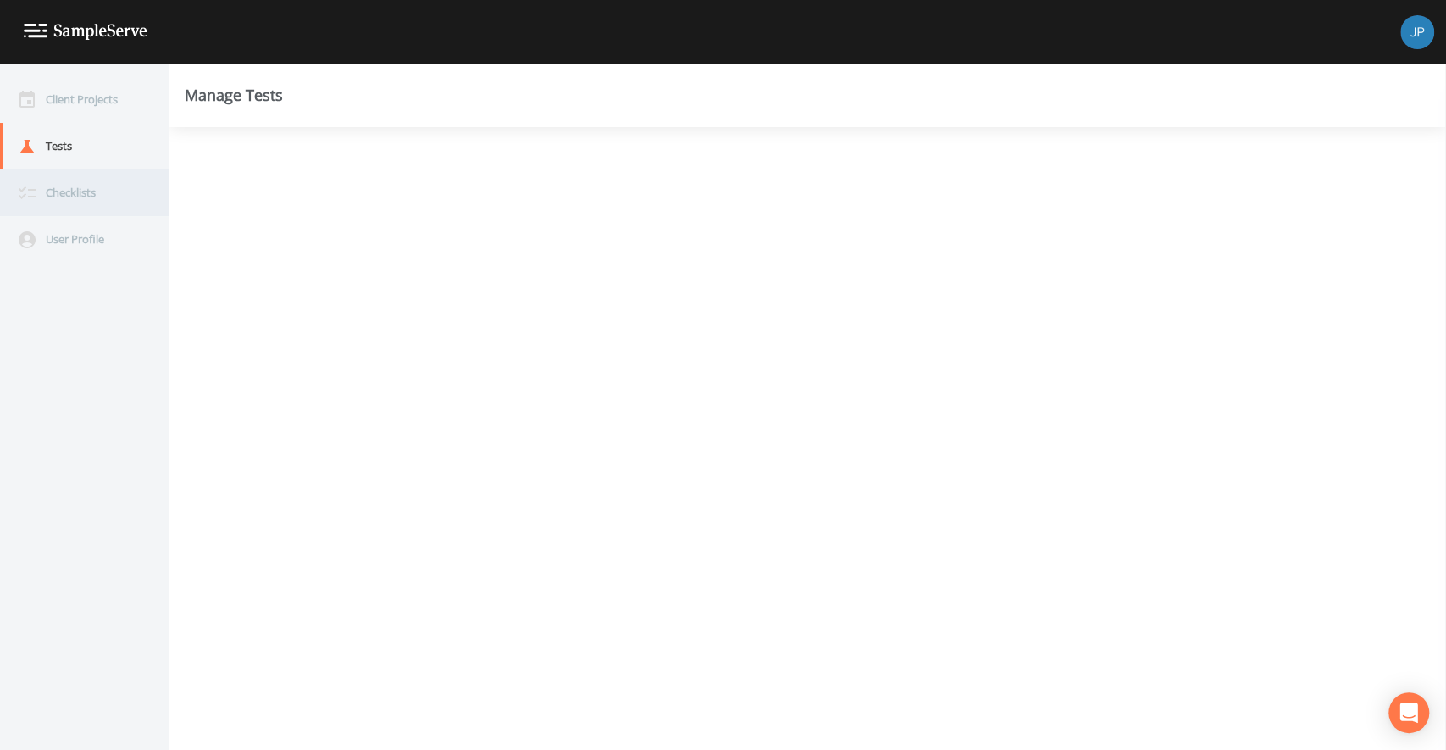
click at [84, 182] on div "Checklists" at bounding box center [76, 192] width 152 height 47
click at [289, 147] on div "--" at bounding box center [317, 155] width 142 height 24
click at [302, 318] on button "Waste Water" at bounding box center [318, 315] width 142 height 25
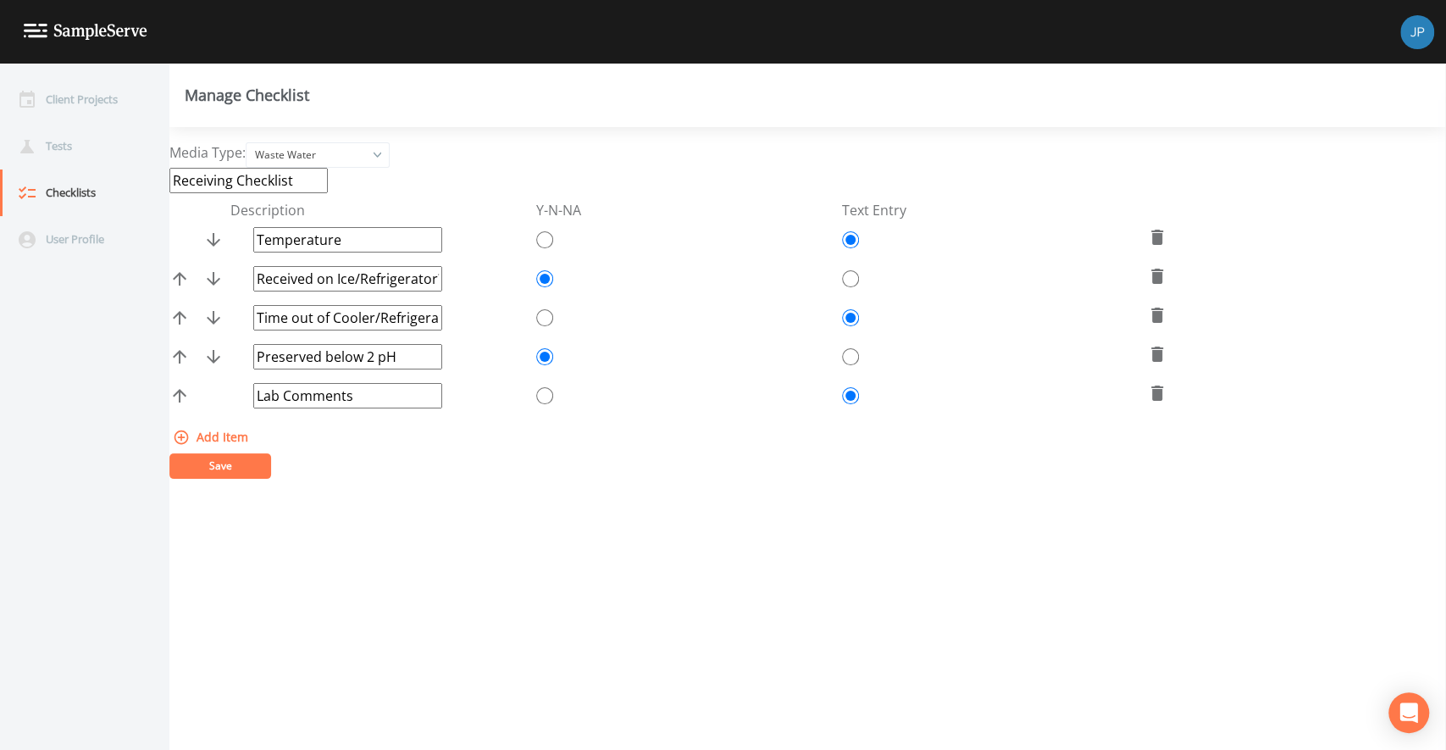
scroll to position [0, 15]
drag, startPoint x: 407, startPoint y: 320, endPoint x: 450, endPoint y: 319, distance: 43.2
click at [450, 319] on form "Receiving Checklist Description Y-N-NA Text Entry Temperature Received on Ice/R…" at bounding box center [807, 323] width 1277 height 311
click at [397, 320] on input "Time out of Cooler/Refrigerator" at bounding box center [347, 317] width 189 height 25
click at [393, 358] on input "Preserved below 2 pH" at bounding box center [347, 356] width 189 height 25
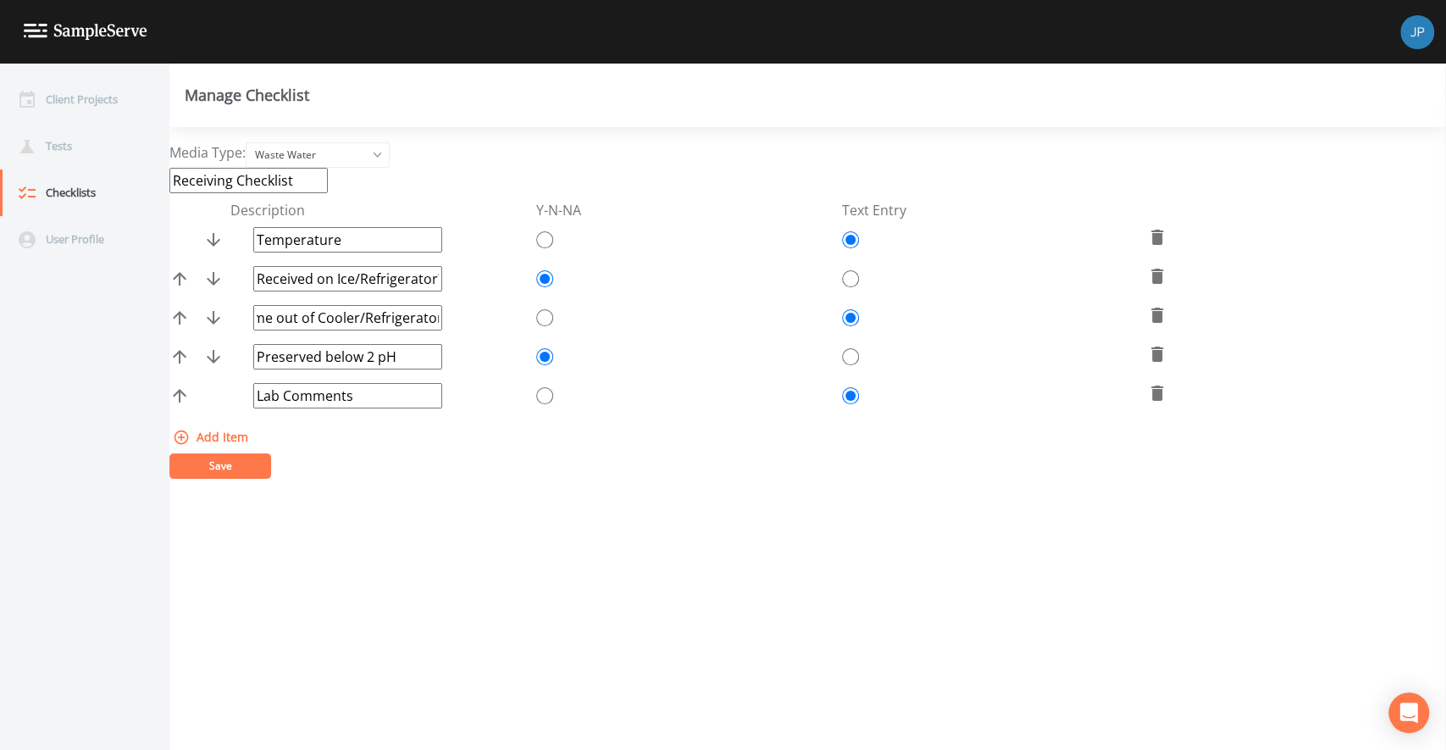
scroll to position [0, 0]
click at [512, 432] on div "Add Item" at bounding box center [807, 437] width 1277 height 31
